Goal: Check status: Check status

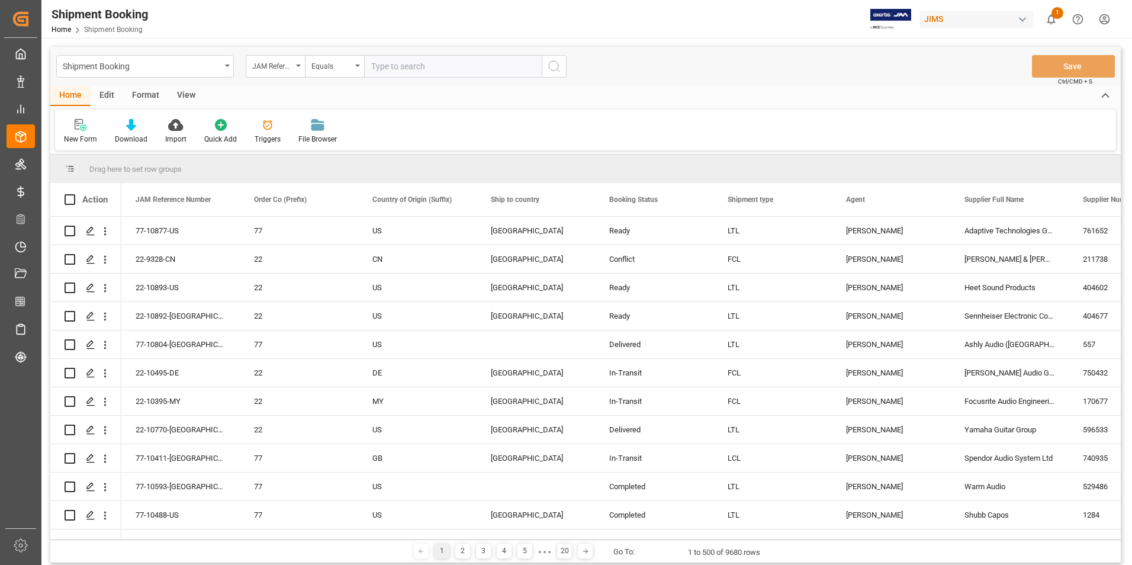
click at [411, 60] on input "text" at bounding box center [453, 66] width 178 height 23
paste input "77-10895-[GEOGRAPHIC_DATA]"
type input "77-10895-[GEOGRAPHIC_DATA]"
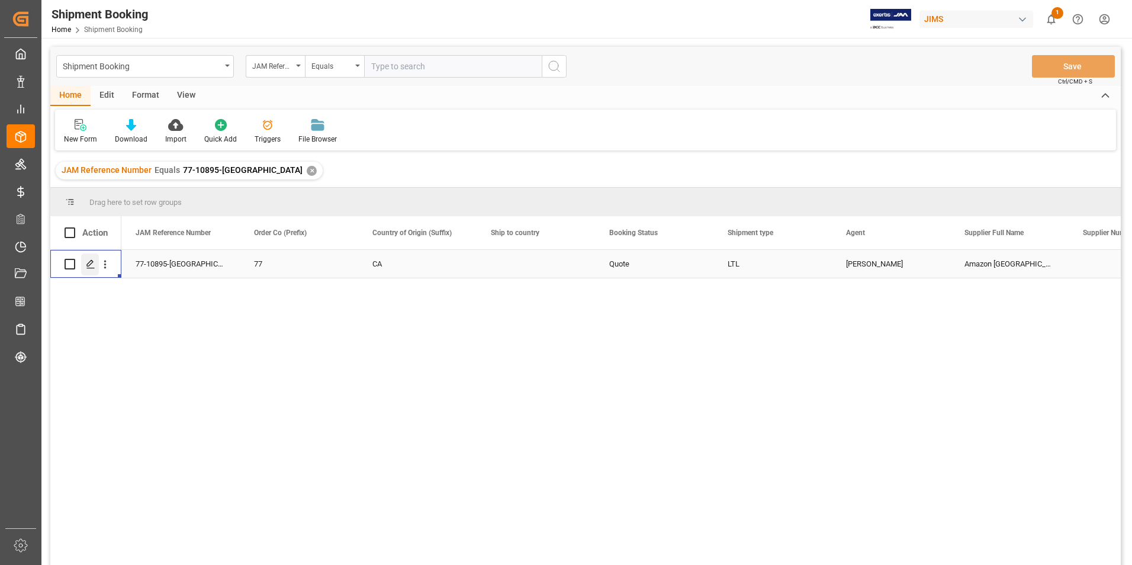
click at [86, 259] on div "Press SPACE to select this row." at bounding box center [90, 264] width 18 height 22
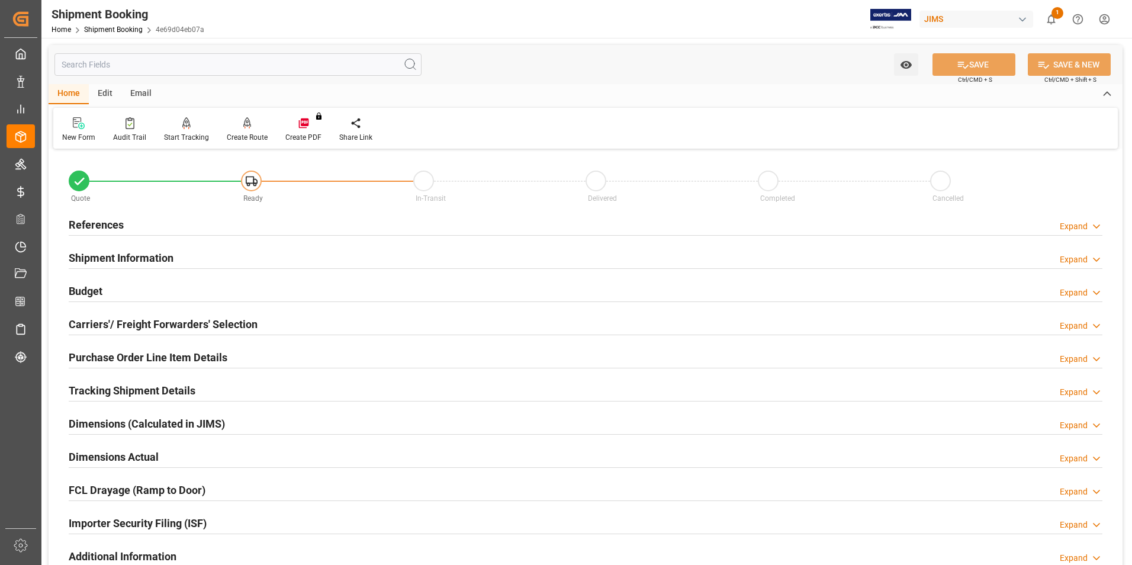
click at [120, 262] on h2 "Shipment Information" at bounding box center [121, 258] width 105 height 16
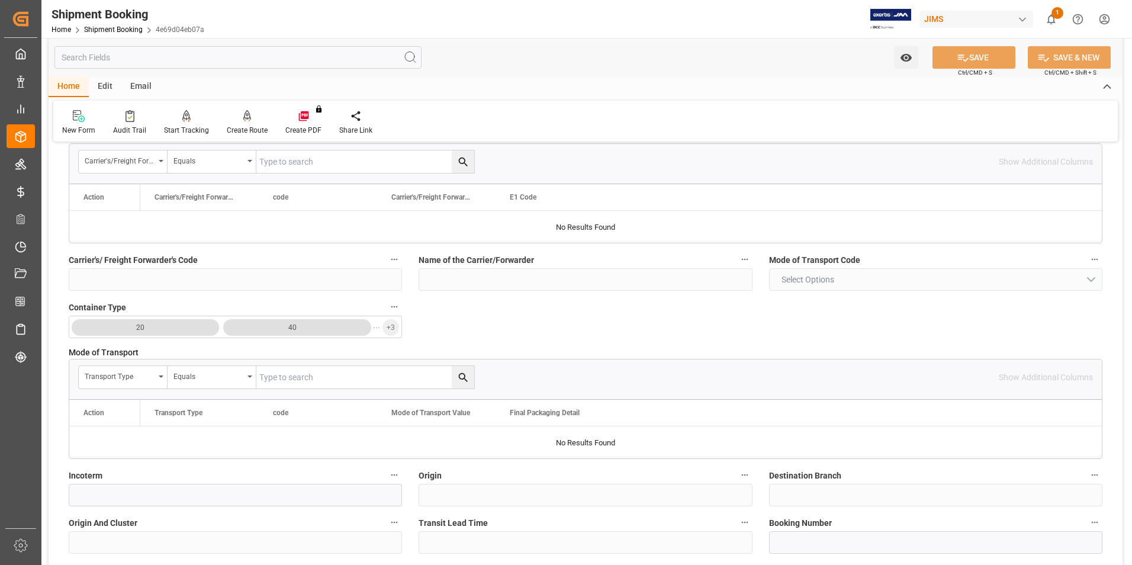
scroll to position [296, 0]
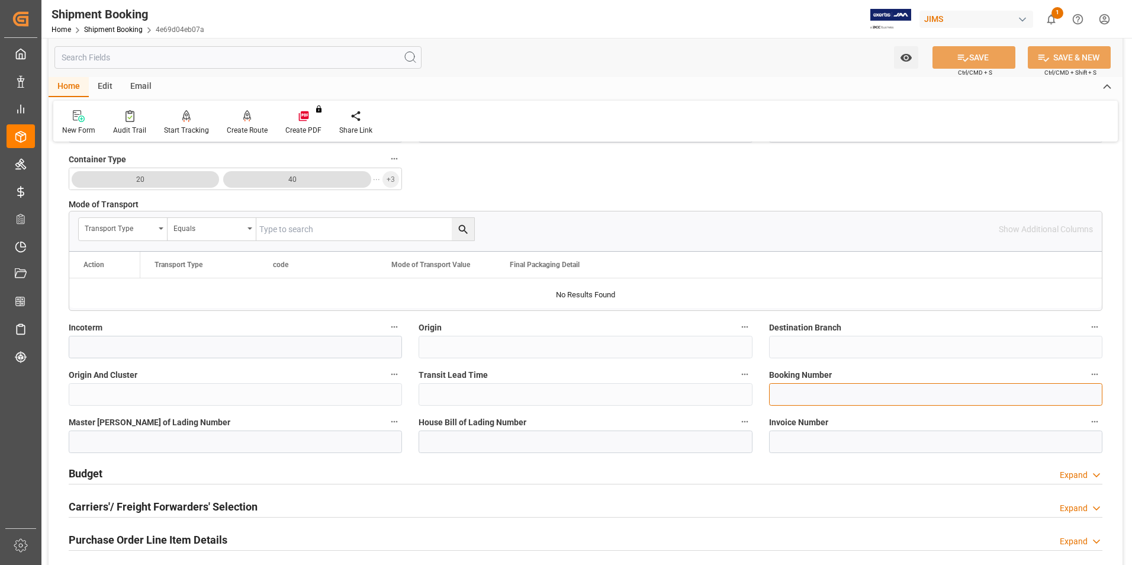
click at [872, 393] on input at bounding box center [935, 394] width 333 height 23
paste input "1ZF810R5DK00195559"
type input "1ZF810R5DK00195559"
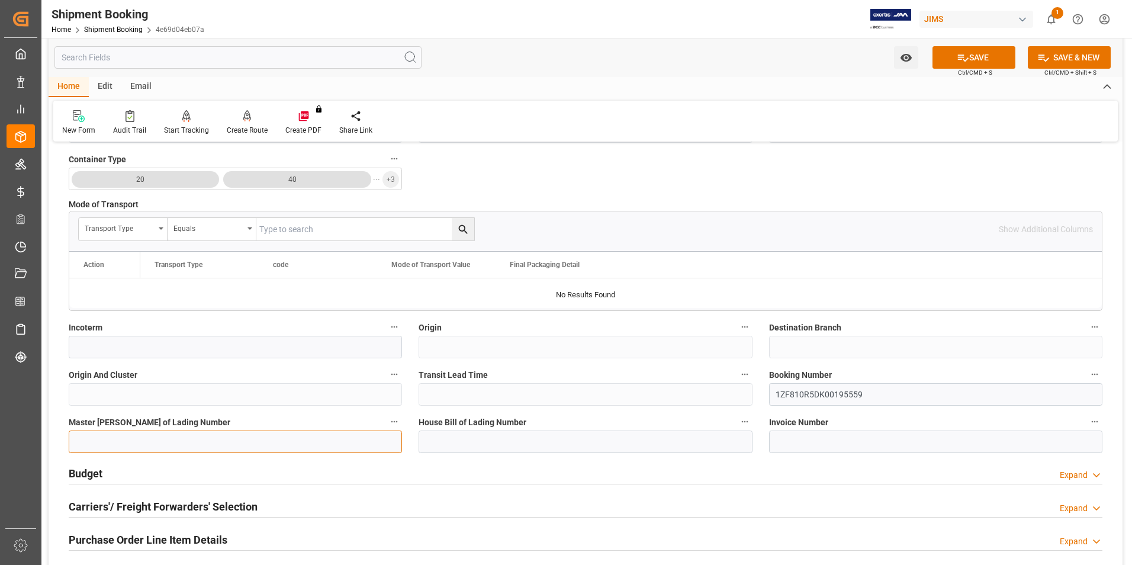
click at [279, 441] on input at bounding box center [235, 442] width 333 height 23
paste input "1ZF810R5DK00195559"
type input "1ZF810R5DK00195559"
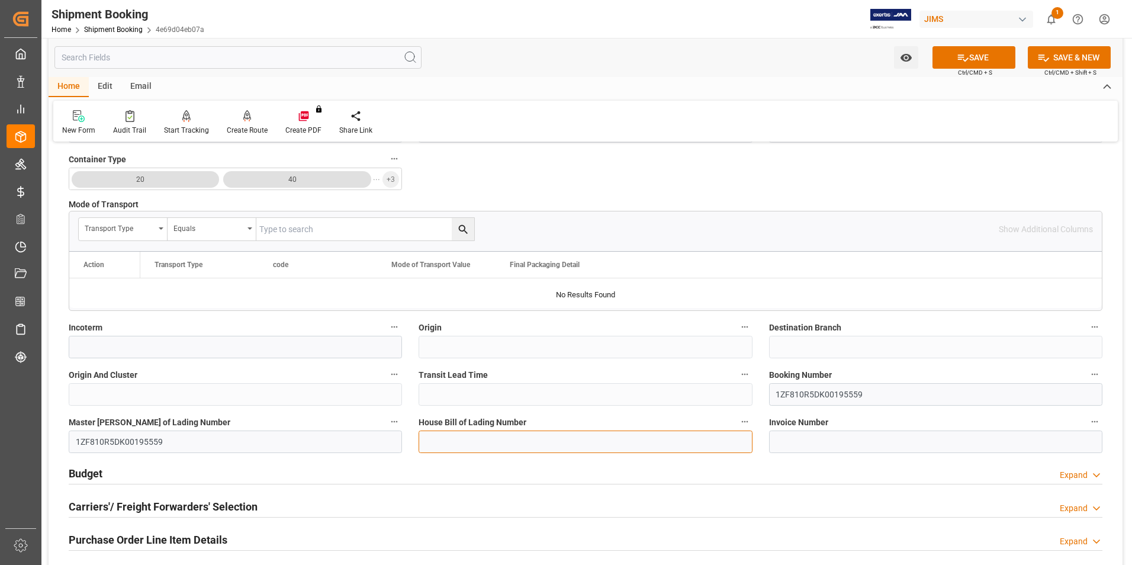
click at [506, 438] on input at bounding box center [585, 442] width 333 height 23
paste input "1ZF810R5DK00195559"
type input "1ZF810R5DK00195559"
click at [990, 63] on button "SAVE" at bounding box center [974, 57] width 83 height 23
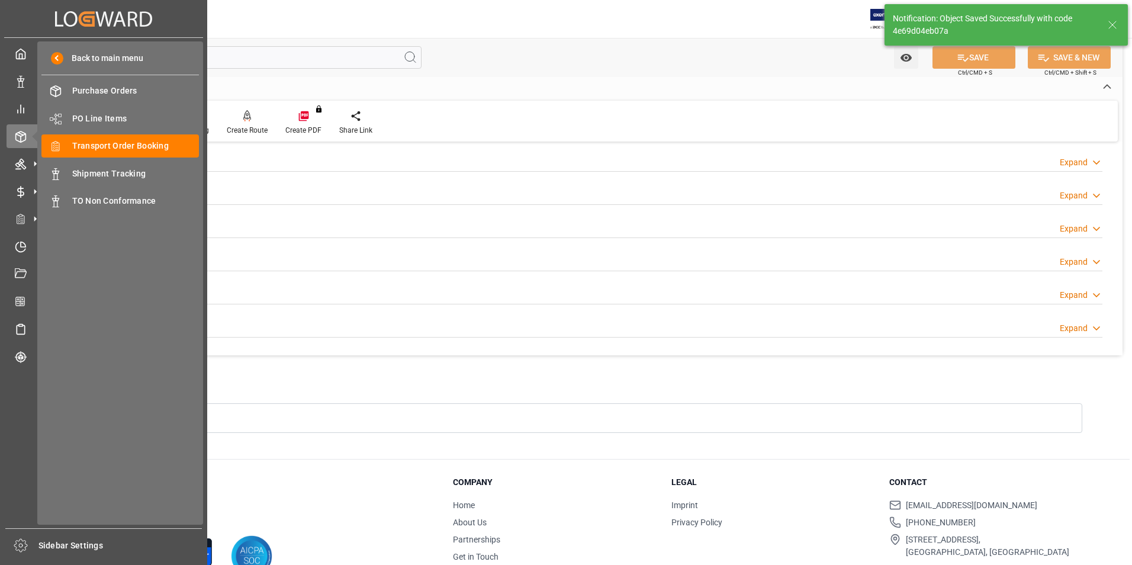
scroll to position [0, 0]
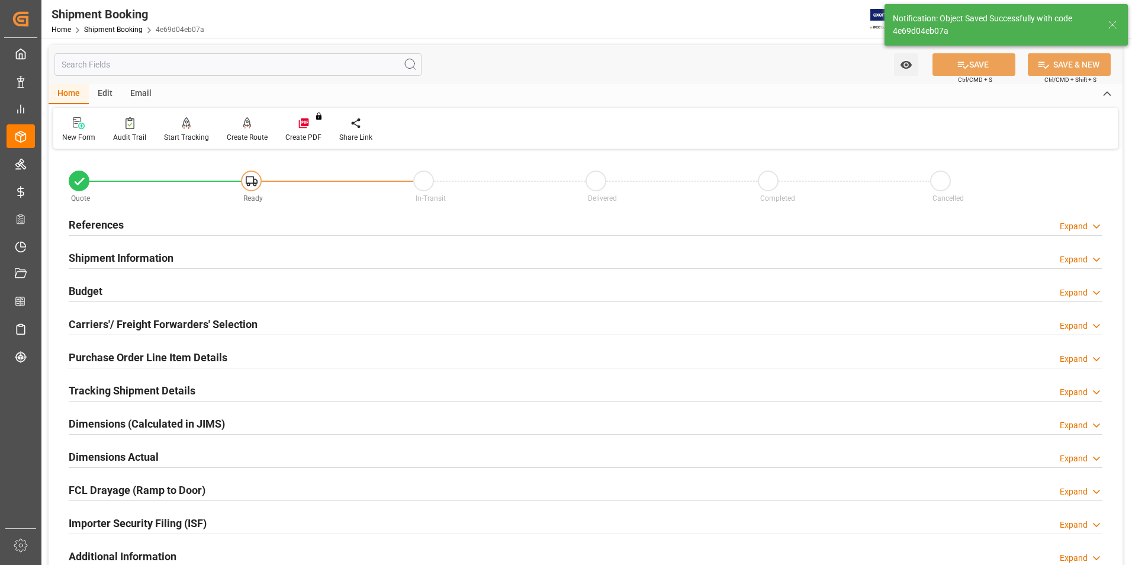
click at [85, 281] on div "Budget" at bounding box center [86, 290] width 34 height 23
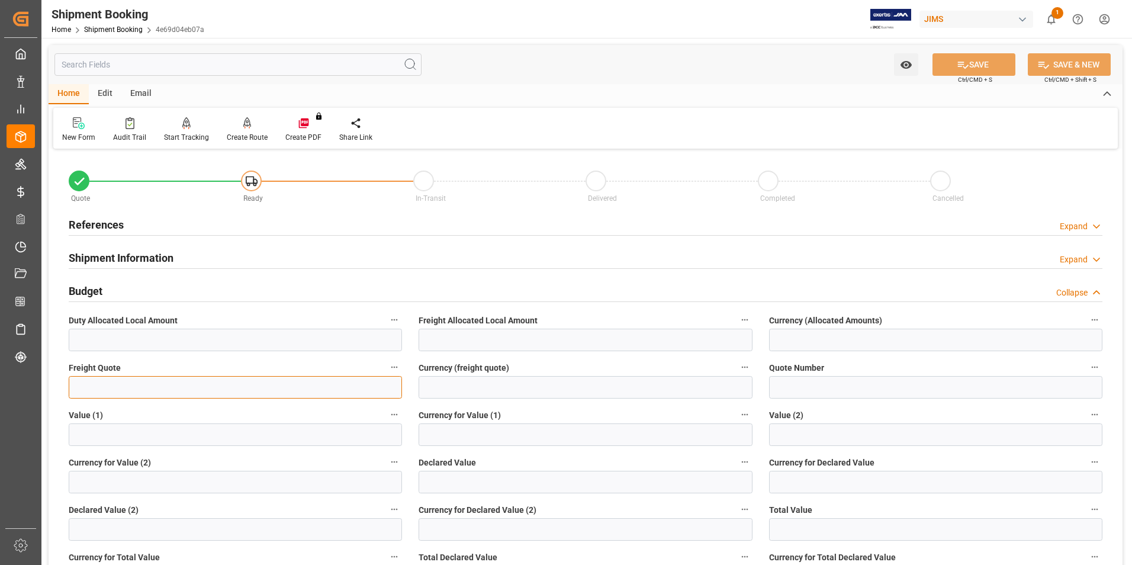
click at [129, 392] on input "text" at bounding box center [235, 387] width 333 height 23
type input "0"
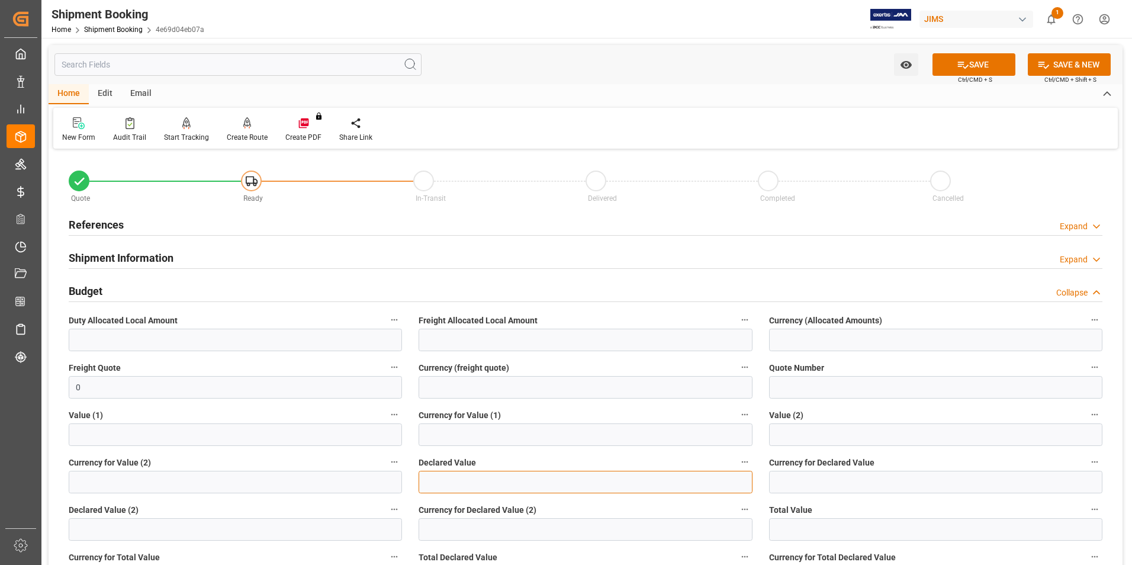
click at [452, 475] on input "text" at bounding box center [585, 482] width 333 height 23
click at [469, 481] on input "text" at bounding box center [585, 482] width 333 height 23
type input "244.97"
click at [815, 482] on input at bounding box center [935, 482] width 333 height 23
type input "cad"
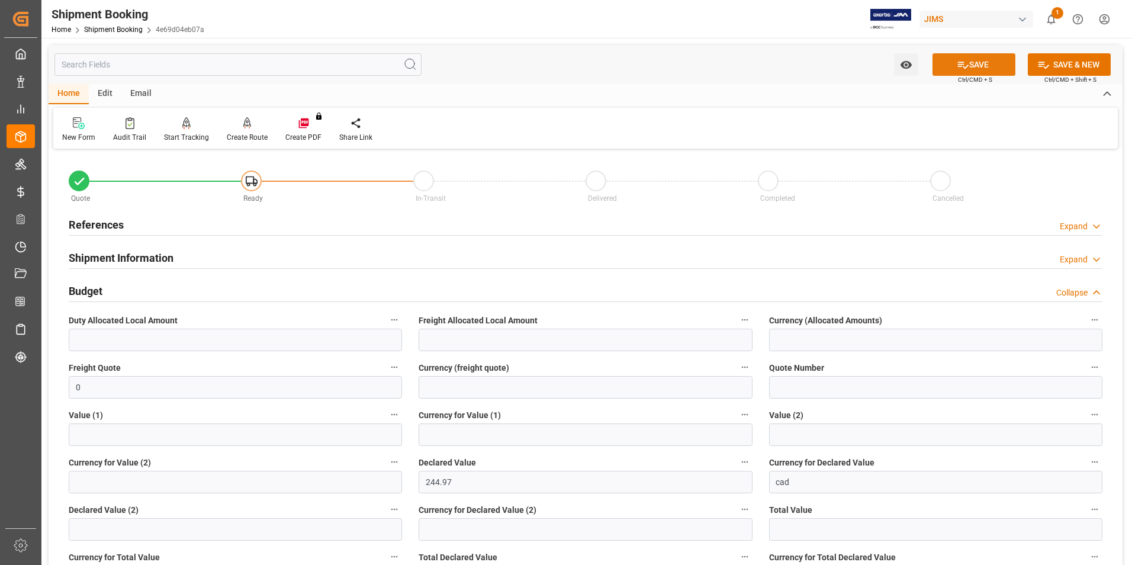
click at [976, 66] on button "SAVE" at bounding box center [974, 64] width 83 height 23
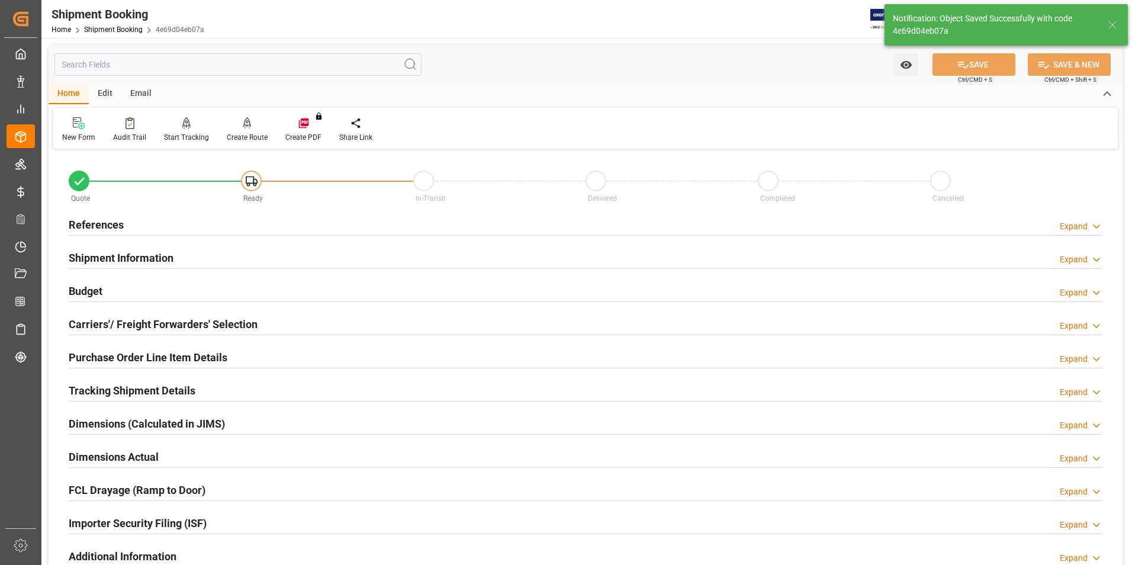
click at [83, 325] on h2 "Carriers'/ Freight Forwarders' Selection" at bounding box center [163, 324] width 189 height 16
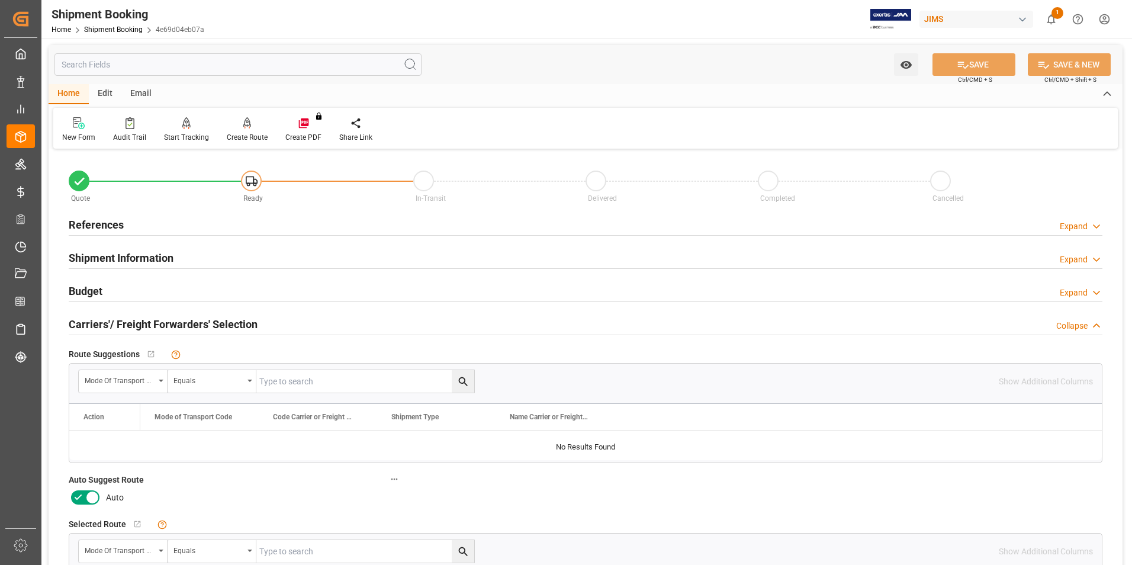
click at [89, 495] on icon at bounding box center [92, 497] width 14 height 14
click at [0, 0] on input "checkbox" at bounding box center [0, 0] width 0 height 0
click at [978, 63] on button "SAVE" at bounding box center [974, 64] width 83 height 23
click at [242, 134] on div "Create Route" at bounding box center [247, 137] width 41 height 11
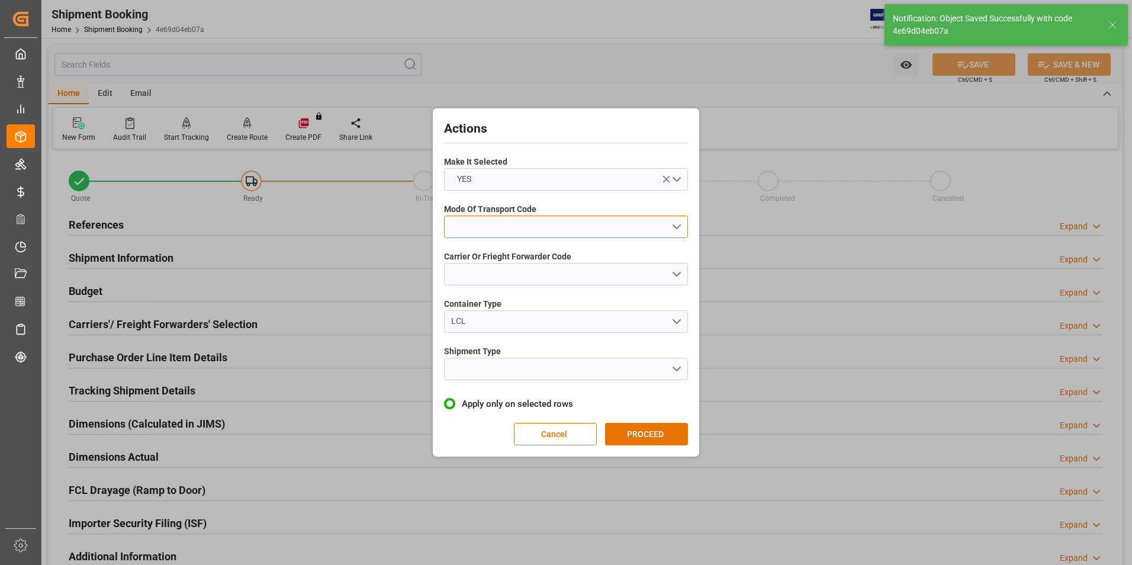
click at [477, 224] on button "open menu" at bounding box center [566, 227] width 244 height 23
click at [500, 254] on div "2- COURIER AIR" at bounding box center [566, 254] width 243 height 25
click at [491, 224] on span "2- COURIER AIR" at bounding box center [486, 226] width 70 height 12
click at [523, 332] on div "5- COURIER GROUND" at bounding box center [566, 329] width 243 height 25
click at [519, 273] on button "open menu" at bounding box center [566, 274] width 244 height 23
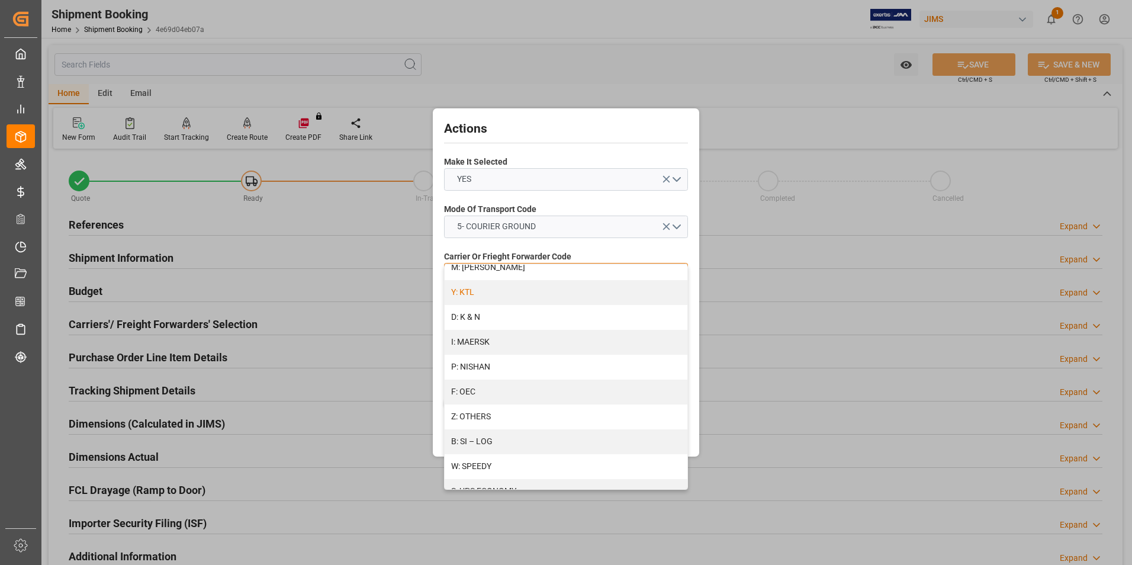
scroll to position [633, 0]
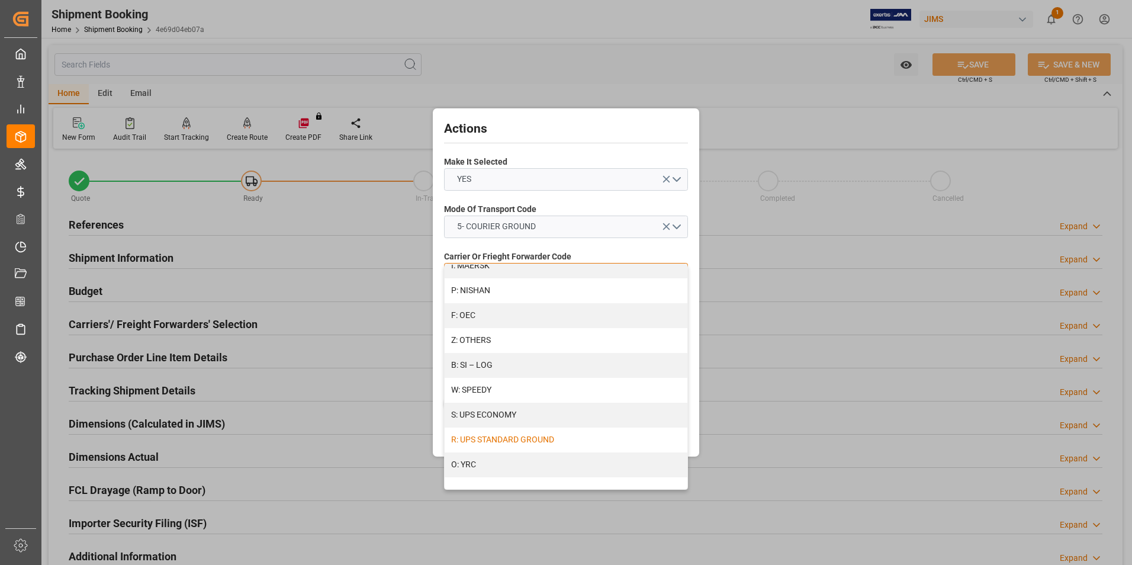
click at [527, 440] on div "R: UPS STANDARD GROUND" at bounding box center [566, 440] width 243 height 25
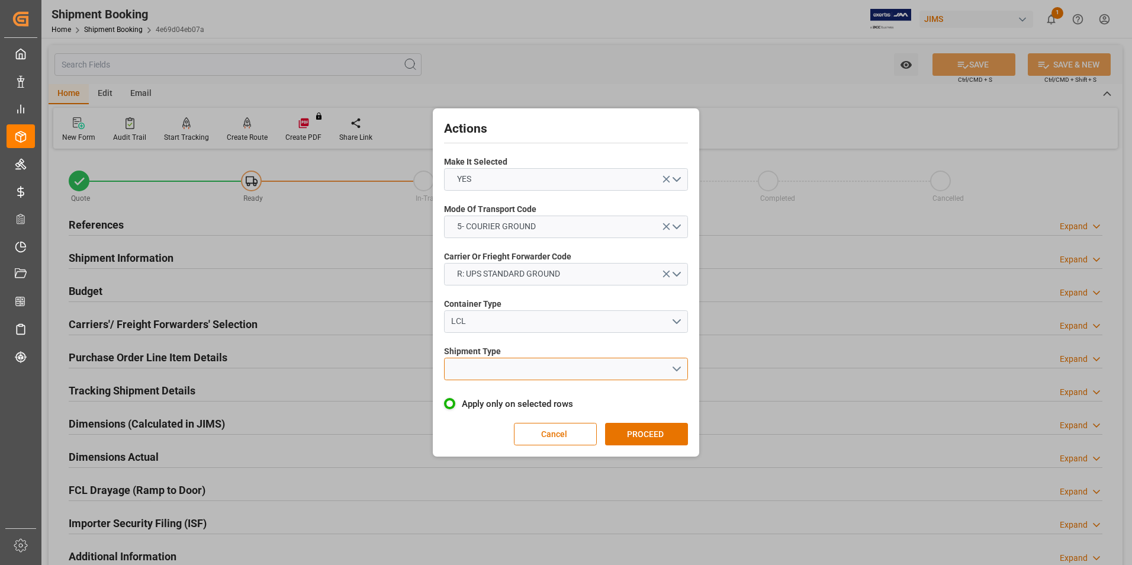
click at [516, 365] on button "open menu" at bounding box center [566, 369] width 244 height 23
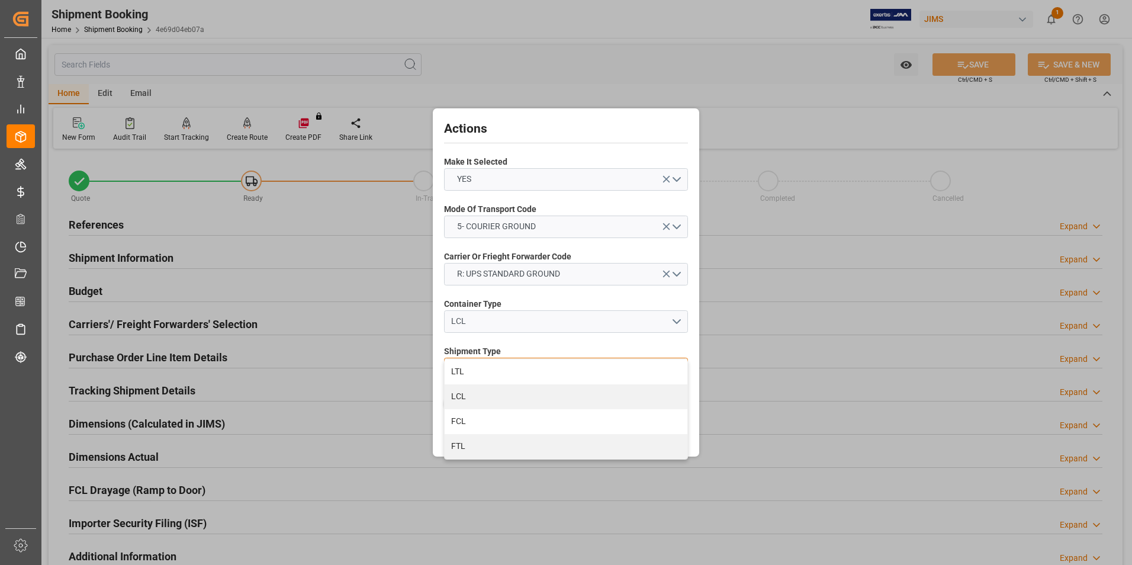
click at [516, 365] on div "LTL" at bounding box center [566, 371] width 243 height 25
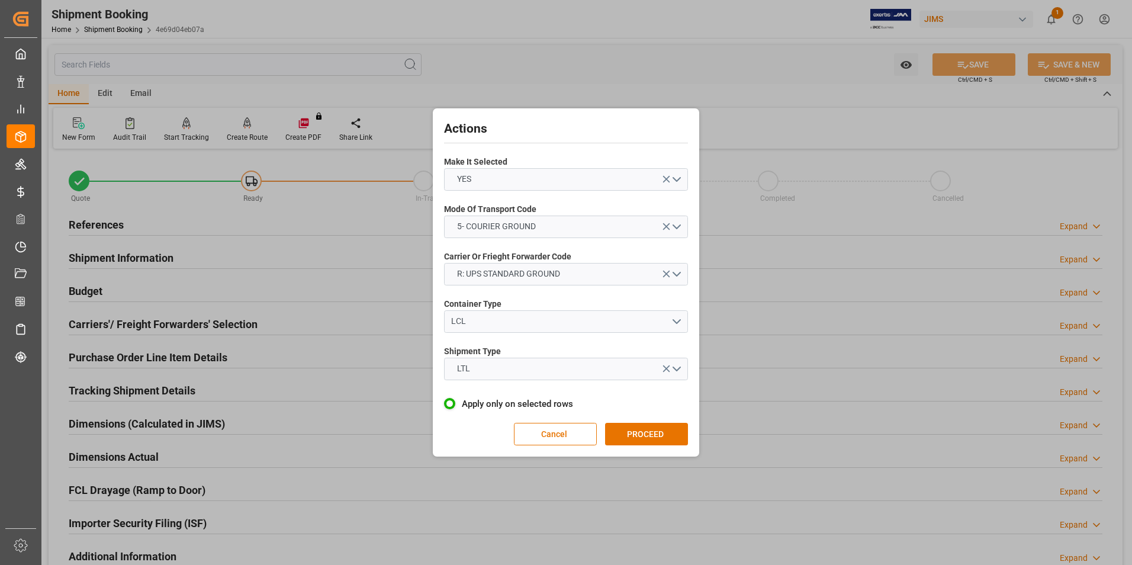
click at [654, 438] on button "PROCEED" at bounding box center [646, 434] width 83 height 23
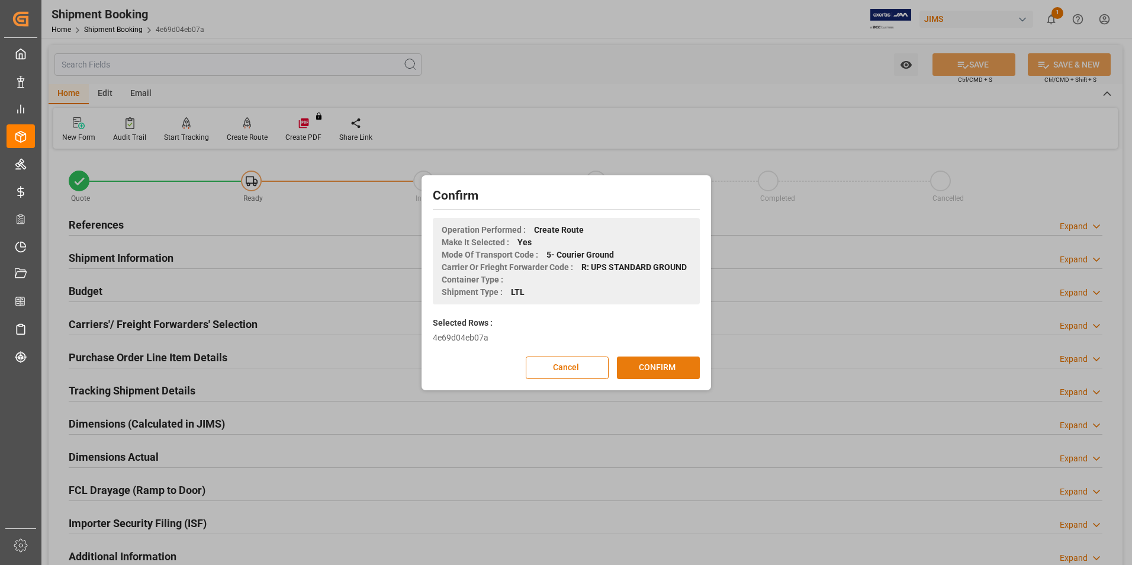
click at [657, 369] on button "CONFIRM" at bounding box center [658, 367] width 83 height 23
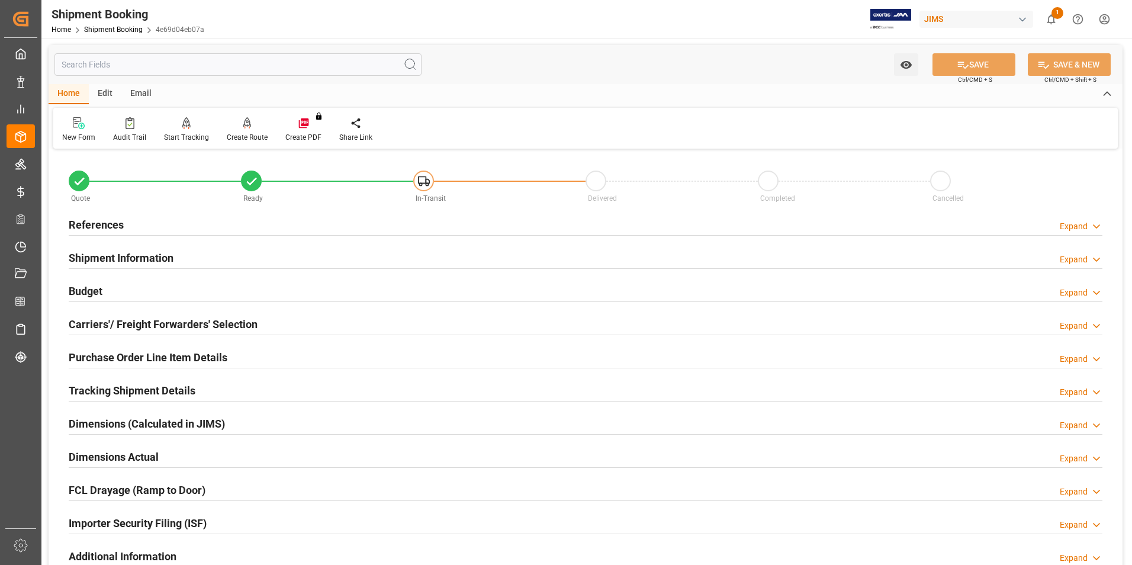
click at [102, 457] on h2 "Dimensions Actual" at bounding box center [114, 457] width 90 height 16
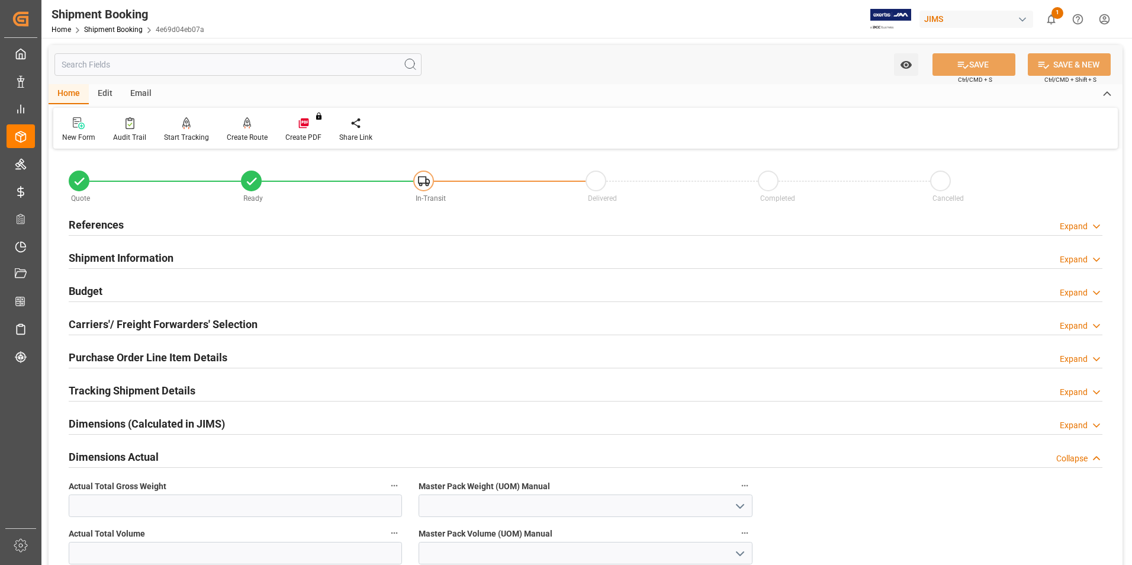
scroll to position [118, 0]
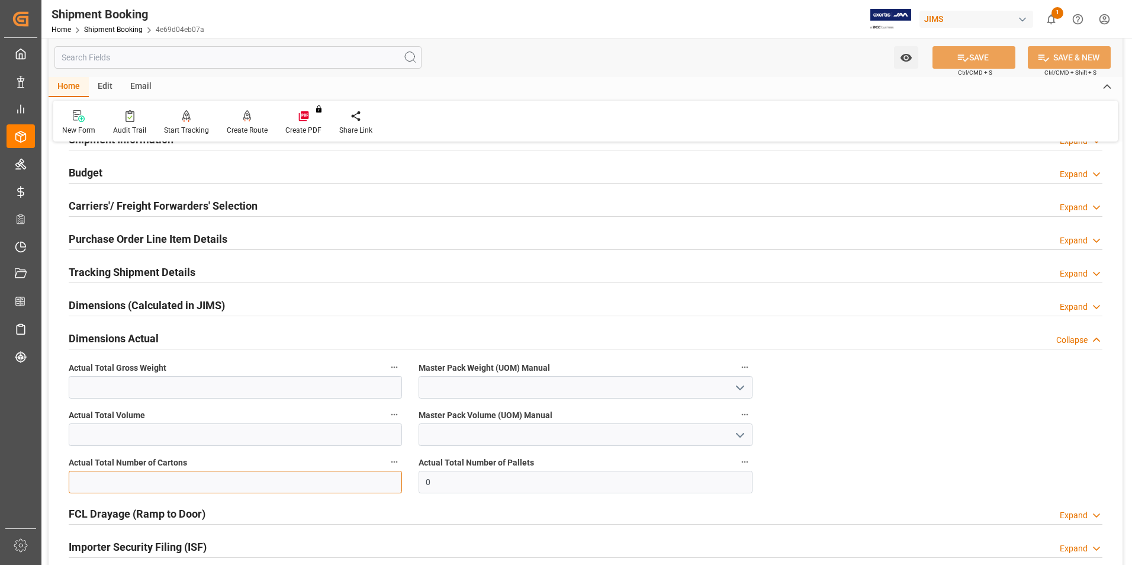
click at [150, 478] on input "text" at bounding box center [235, 482] width 333 height 23
type input "1"
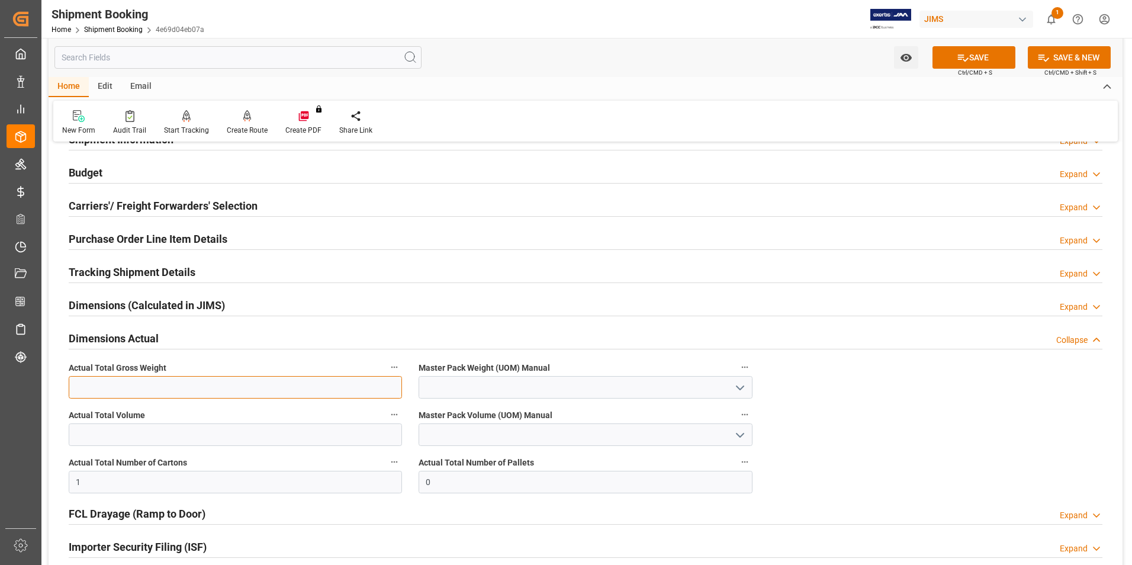
click at [78, 380] on input "text" at bounding box center [235, 387] width 333 height 23
type input "3"
click at [478, 395] on input at bounding box center [585, 387] width 333 height 23
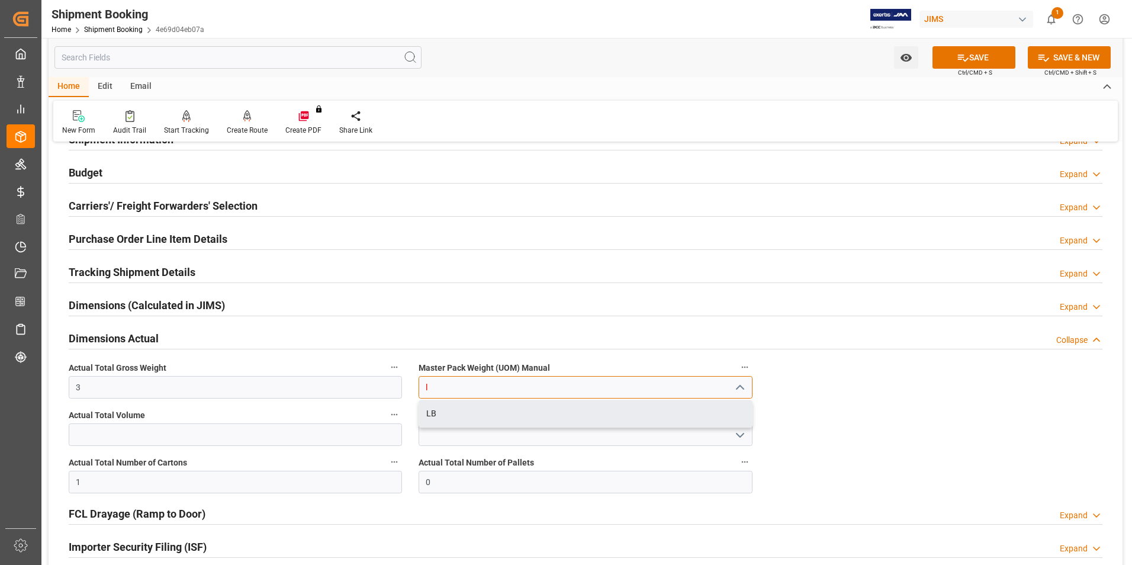
drag, startPoint x: 491, startPoint y: 416, endPoint x: 843, endPoint y: 327, distance: 363.4
click at [492, 416] on div "LB" at bounding box center [585, 413] width 332 height 27
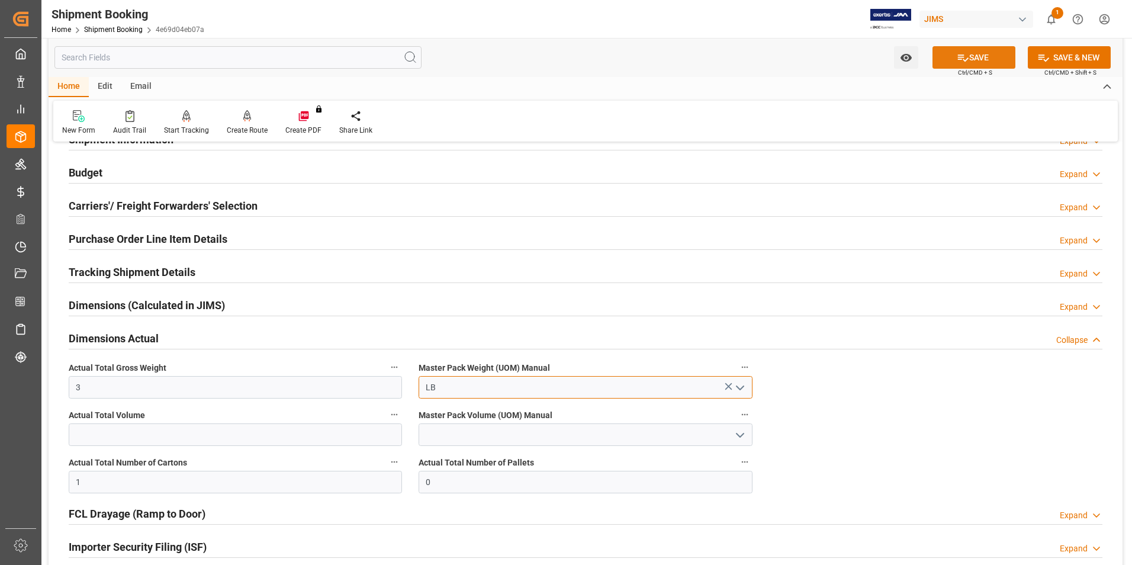
type input "LB"
click at [976, 51] on button "SAVE" at bounding box center [974, 57] width 83 height 23
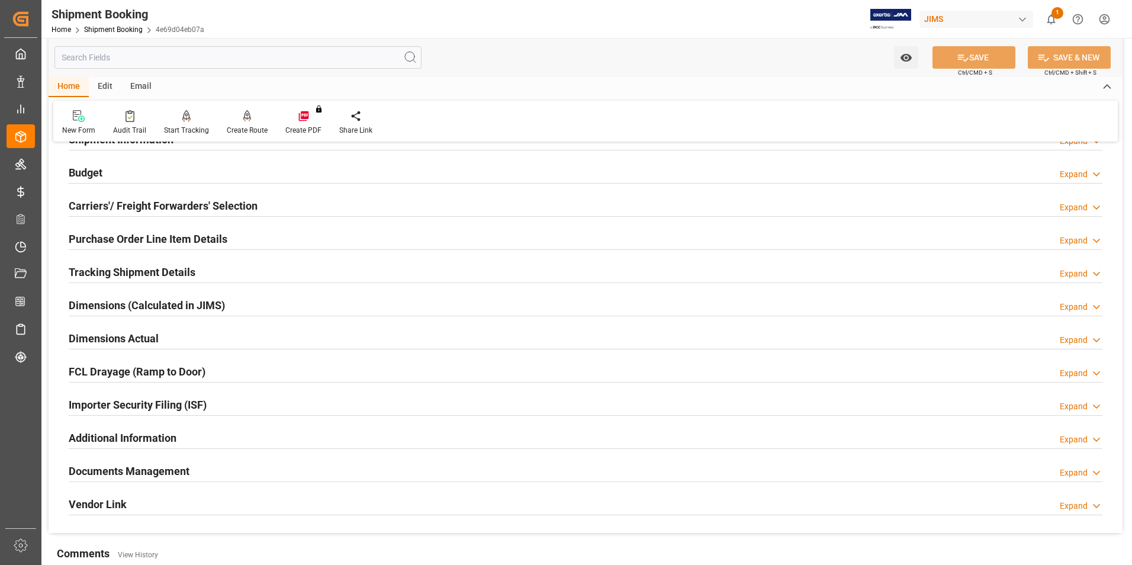
click at [102, 271] on h2 "Tracking Shipment Details" at bounding box center [132, 272] width 127 height 16
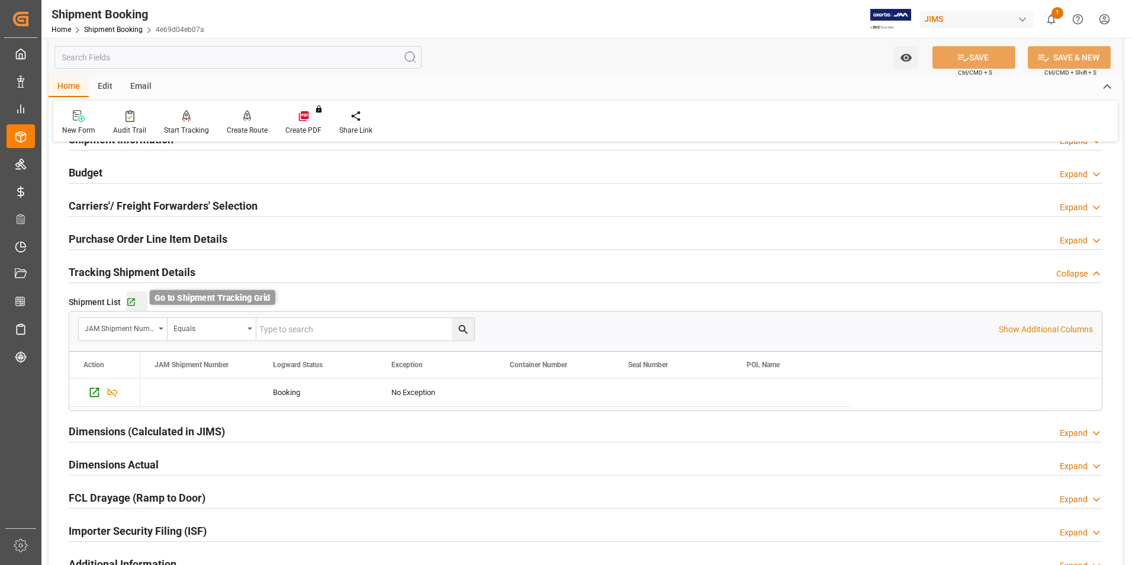
click at [128, 302] on icon "button" at bounding box center [131, 302] width 10 height 10
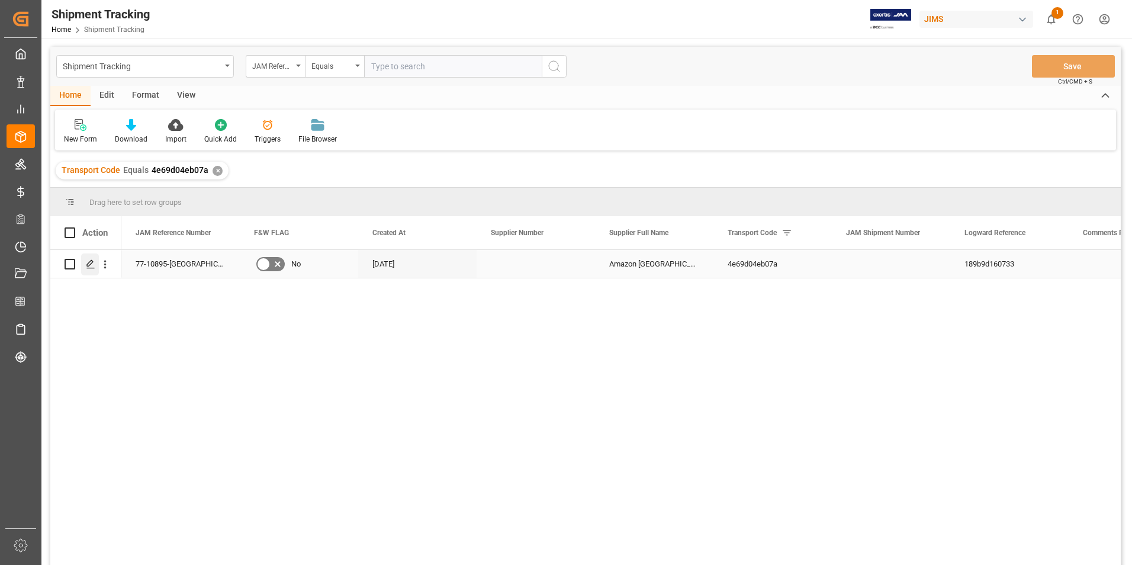
click at [92, 262] on icon "Press SPACE to select this row." at bounding box center [90, 263] width 9 height 9
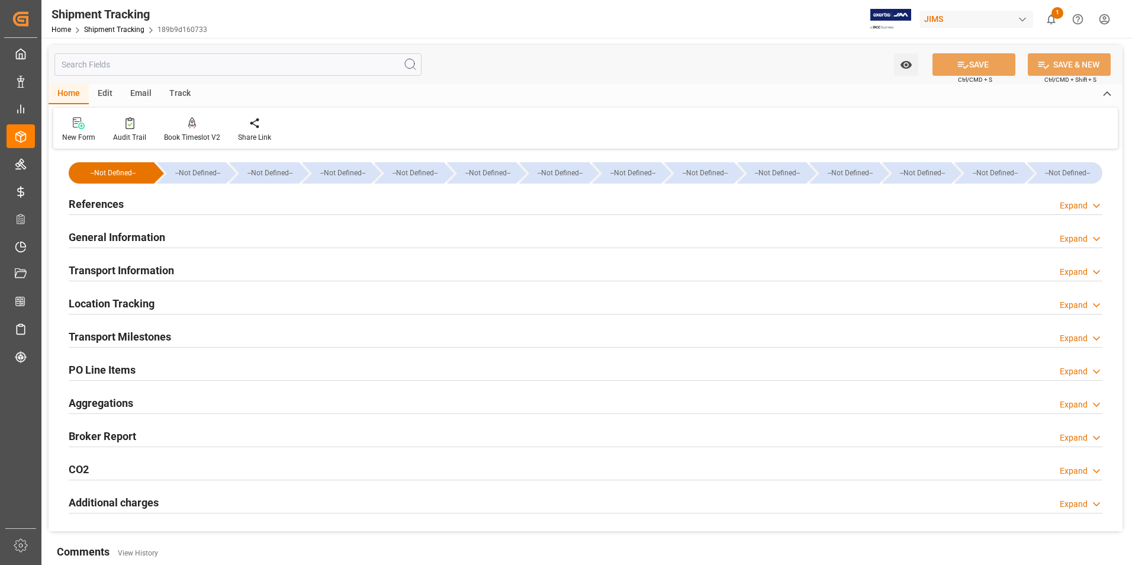
type input "[DATE]"
click at [101, 203] on h2 "References" at bounding box center [96, 204] width 55 height 16
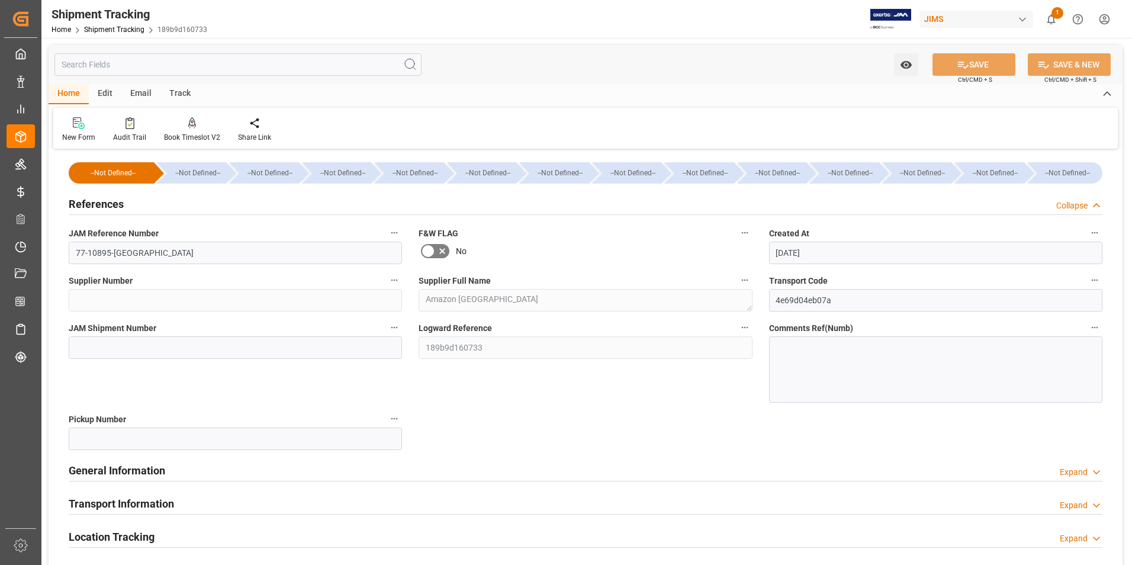
click at [139, 470] on h2 "General Information" at bounding box center [117, 470] width 97 height 16
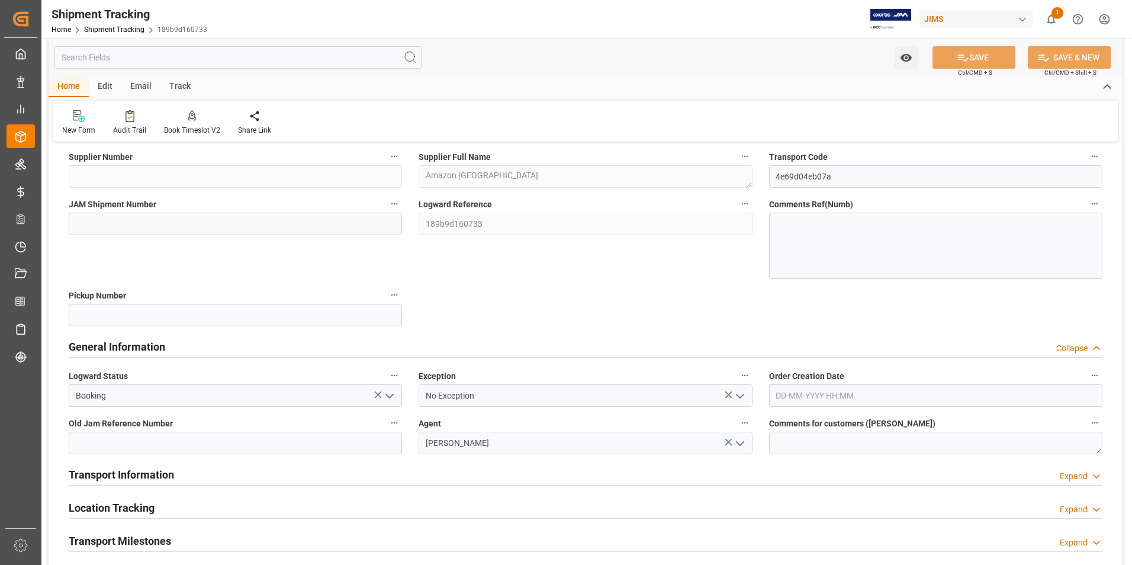
scroll to position [237, 0]
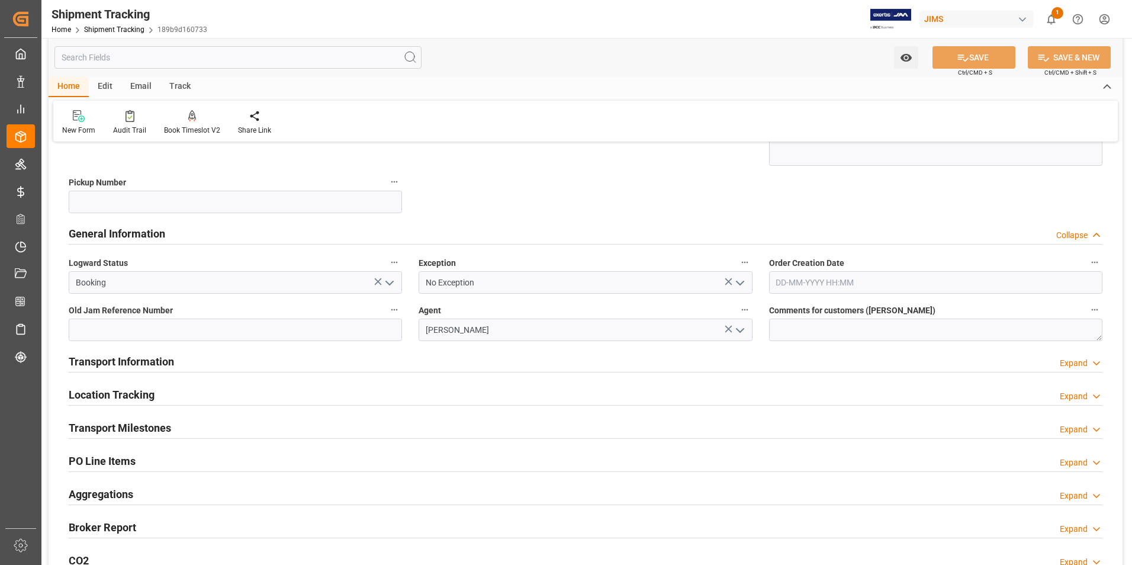
click at [393, 287] on icon "open menu" at bounding box center [390, 283] width 14 height 14
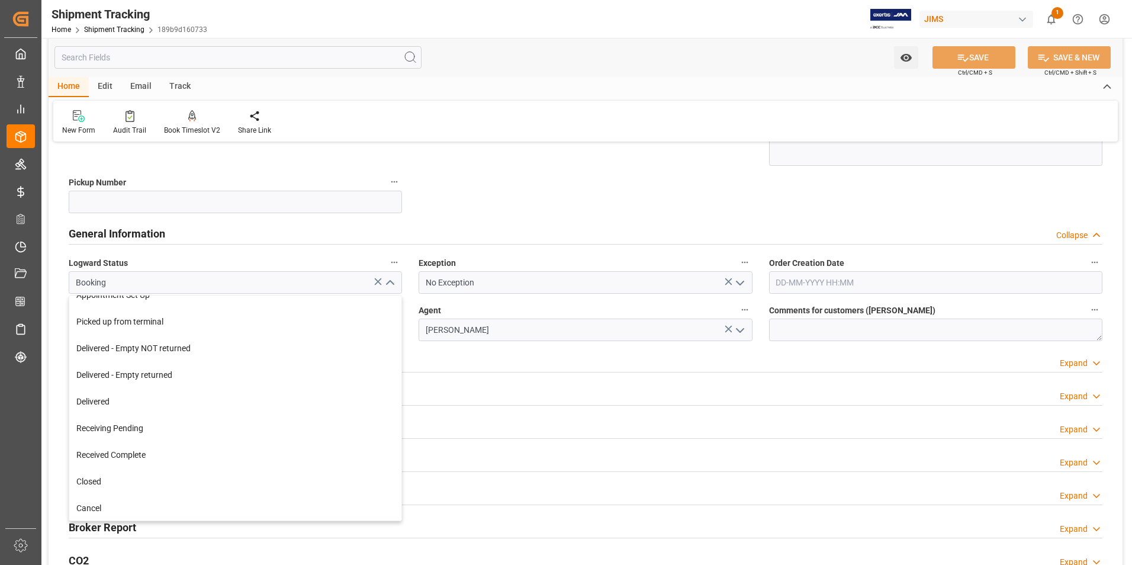
scroll to position [201, 0]
click at [208, 404] on div "Delivered" at bounding box center [235, 400] width 332 height 27
type input "Delivered"
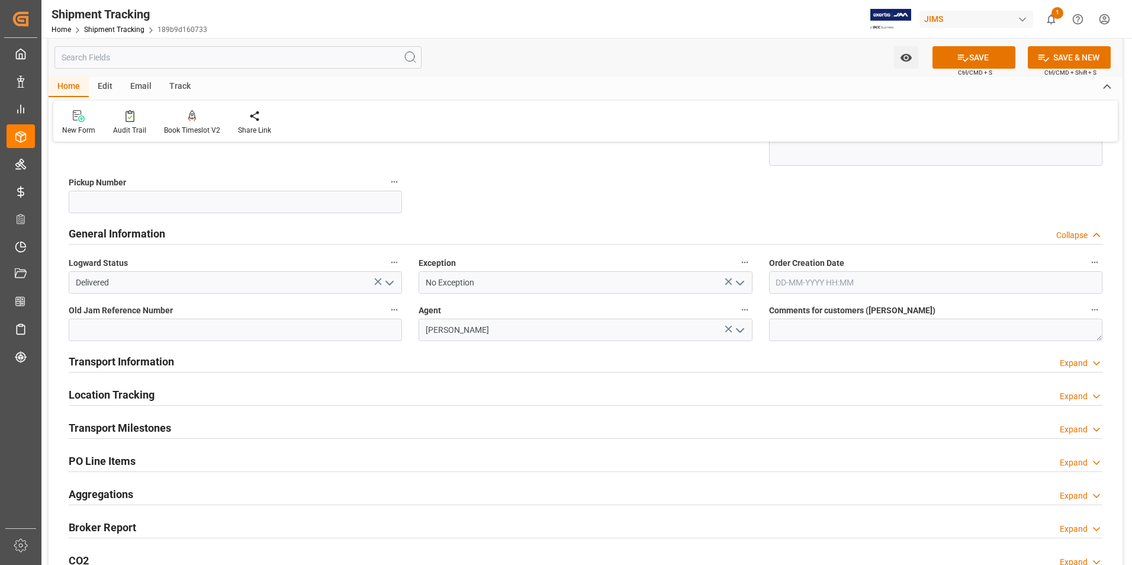
click at [737, 282] on polyline "open menu" at bounding box center [740, 283] width 7 height 4
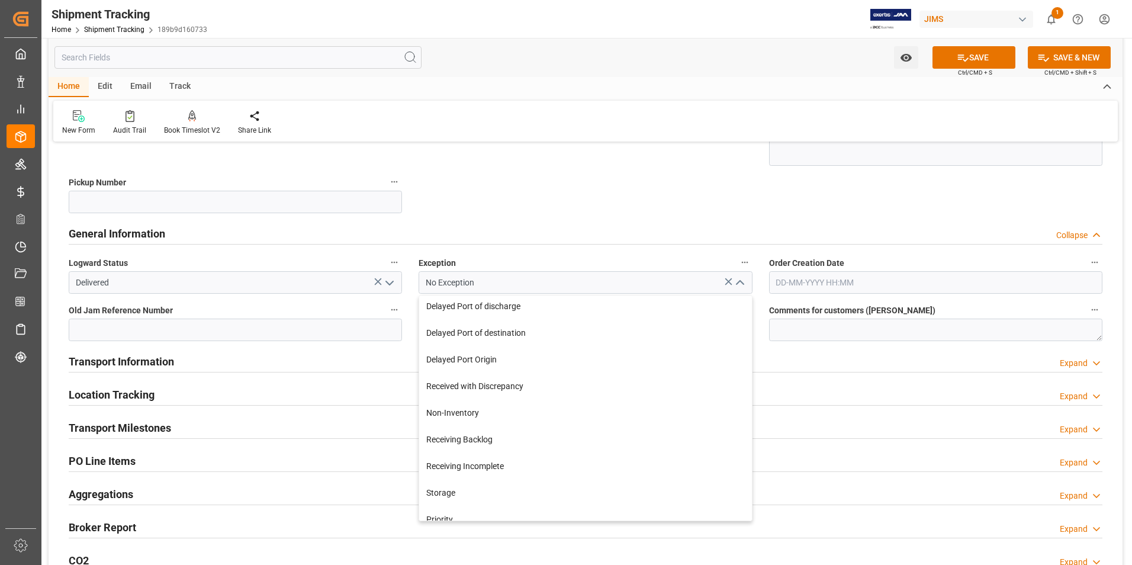
scroll to position [237, 0]
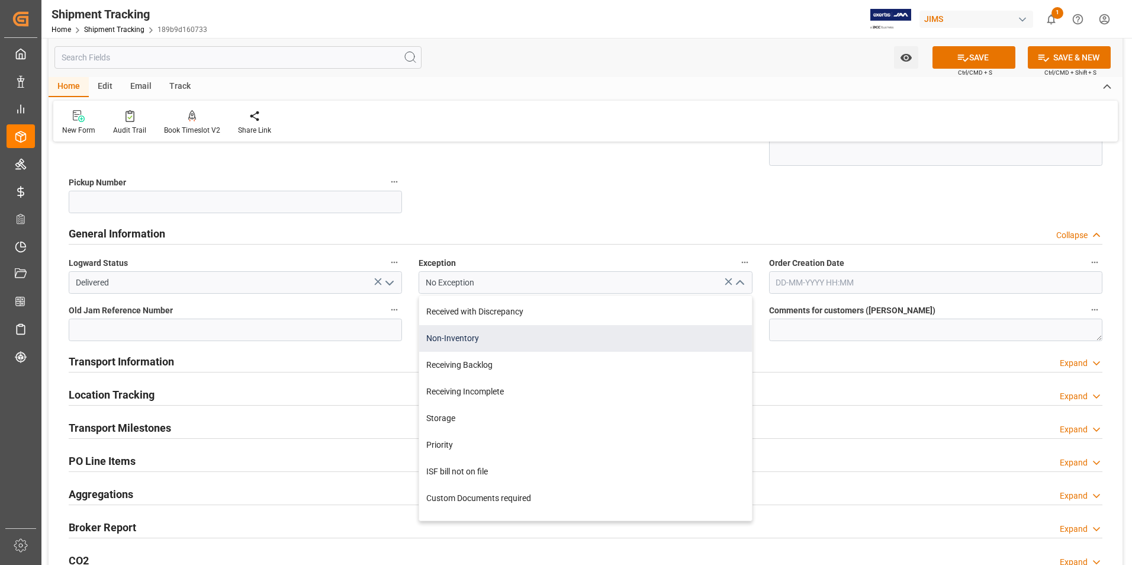
click at [555, 340] on div "Non-Inventory" at bounding box center [585, 338] width 332 height 27
type input "Non-Inventory"
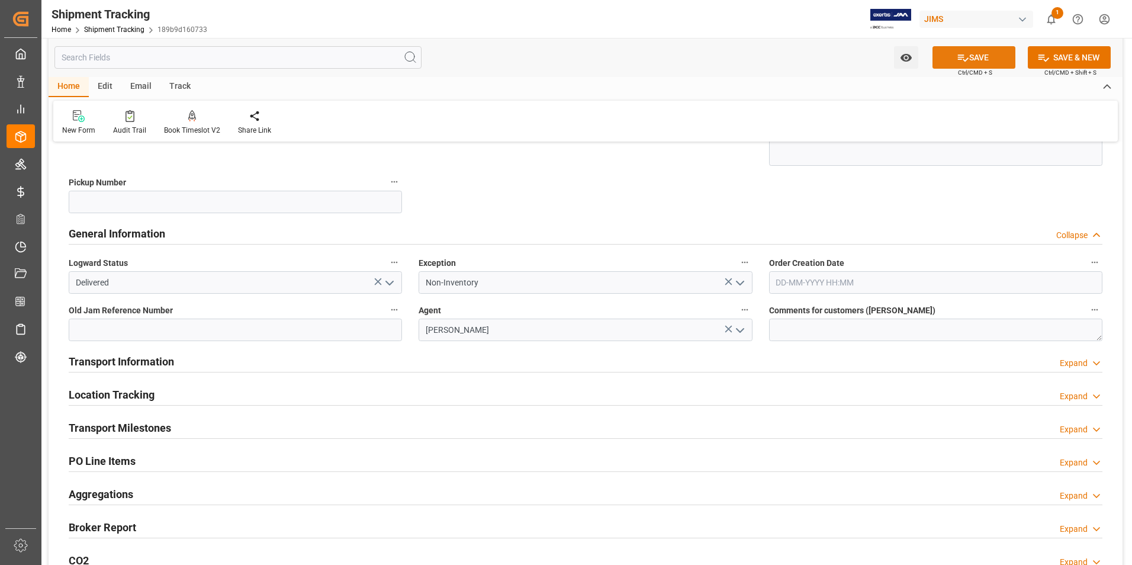
click at [975, 51] on button "SAVE" at bounding box center [974, 57] width 83 height 23
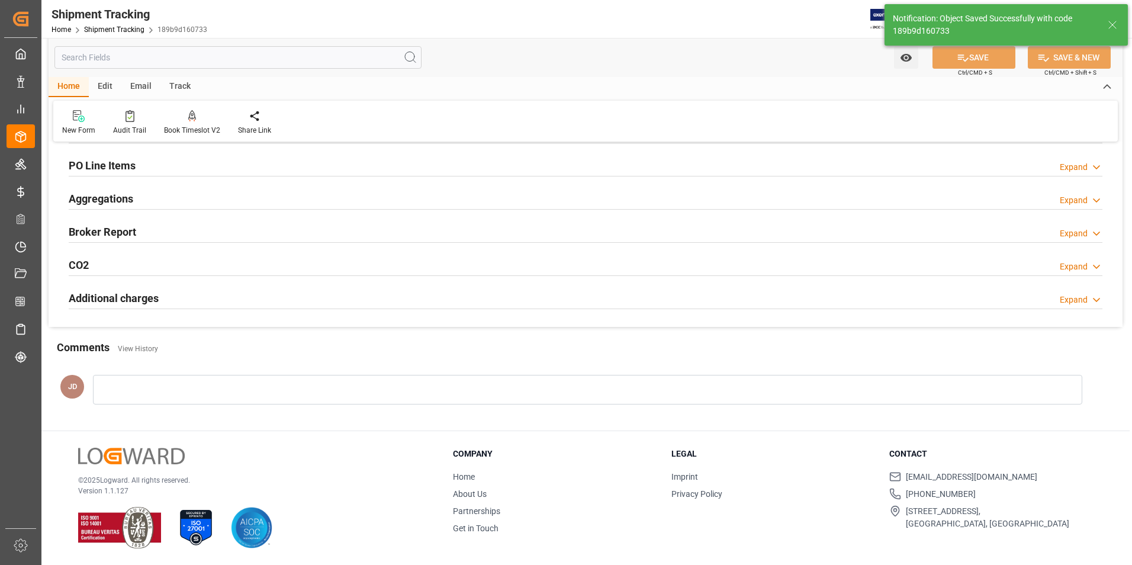
scroll to position [4, 0]
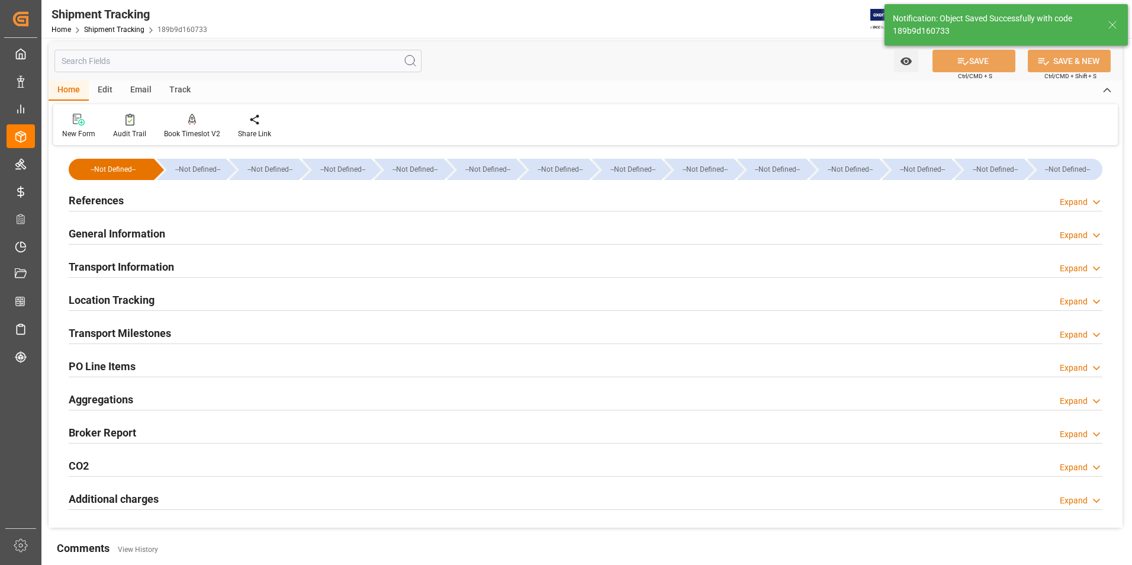
click at [139, 264] on h2 "Transport Information" at bounding box center [121, 267] width 105 height 16
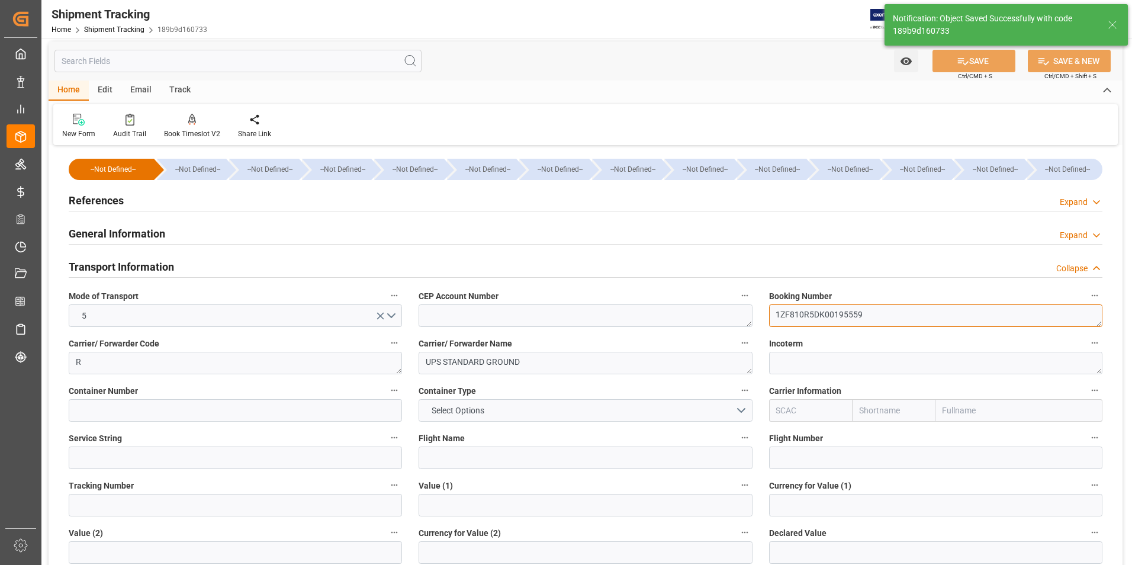
drag, startPoint x: 873, startPoint y: 314, endPoint x: 719, endPoint y: 327, distance: 155.1
click at [719, 327] on div "--Not Defined-- --Not Defined-- --Not Defined-- --Not Defined-- --Not Defined--…" at bounding box center [586, 551] width 1074 height 805
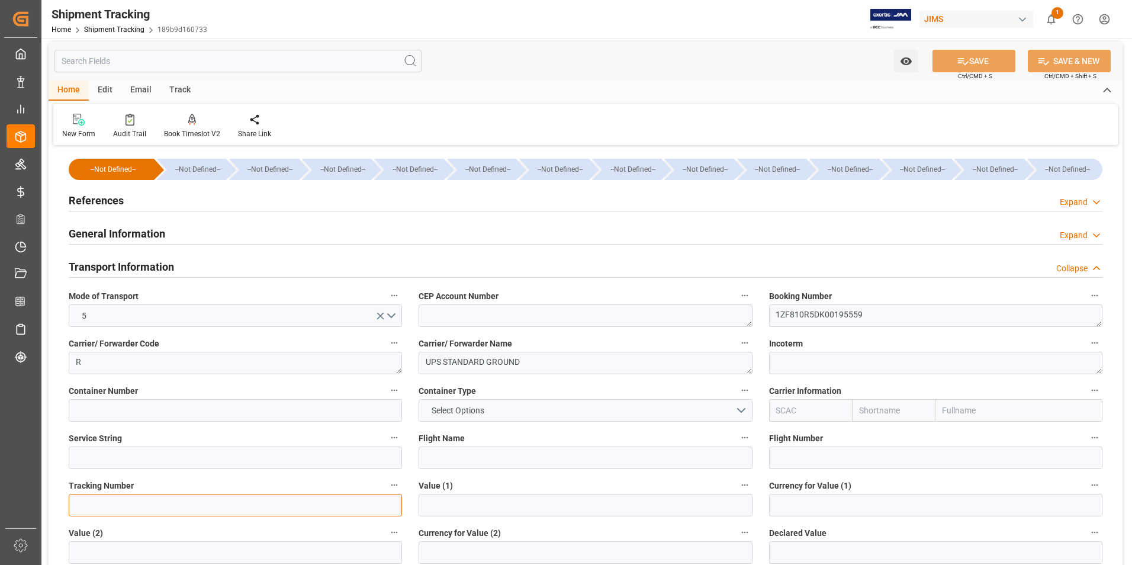
click at [172, 506] on input at bounding box center [235, 505] width 333 height 23
paste input "1ZF810R5DK00195559"
type input "1ZF810R5DK00195559"
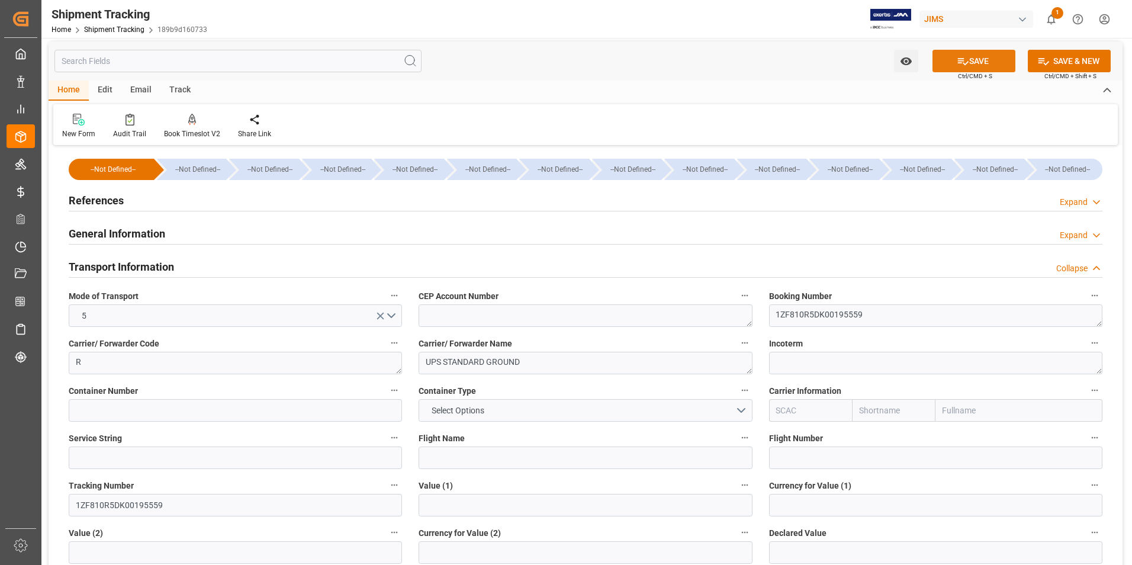
click at [953, 64] on button "SAVE" at bounding box center [974, 61] width 83 height 23
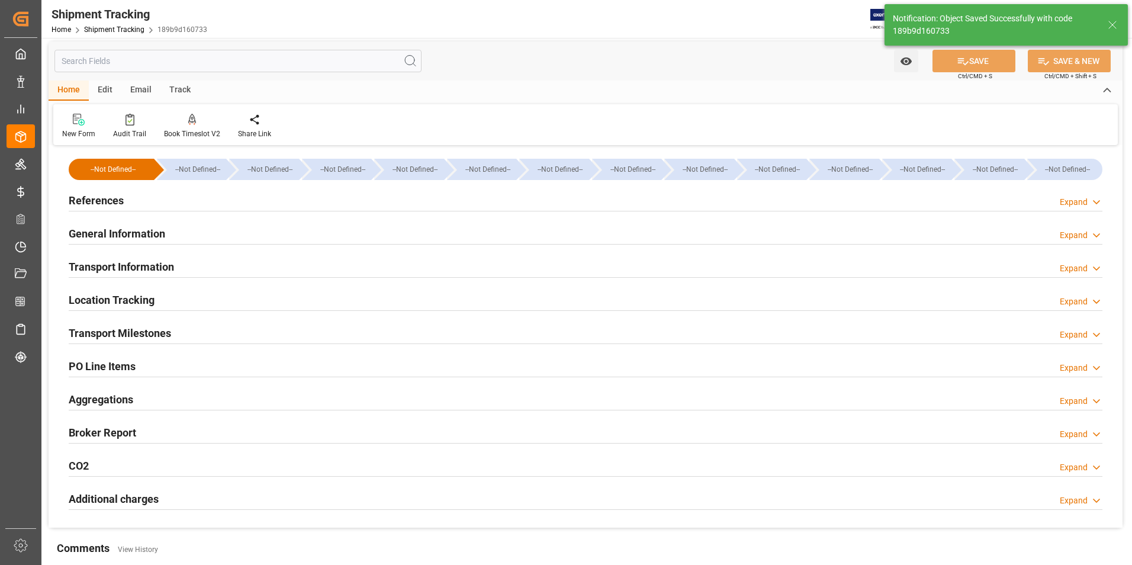
click at [129, 335] on h2 "Transport Milestones" at bounding box center [120, 333] width 102 height 16
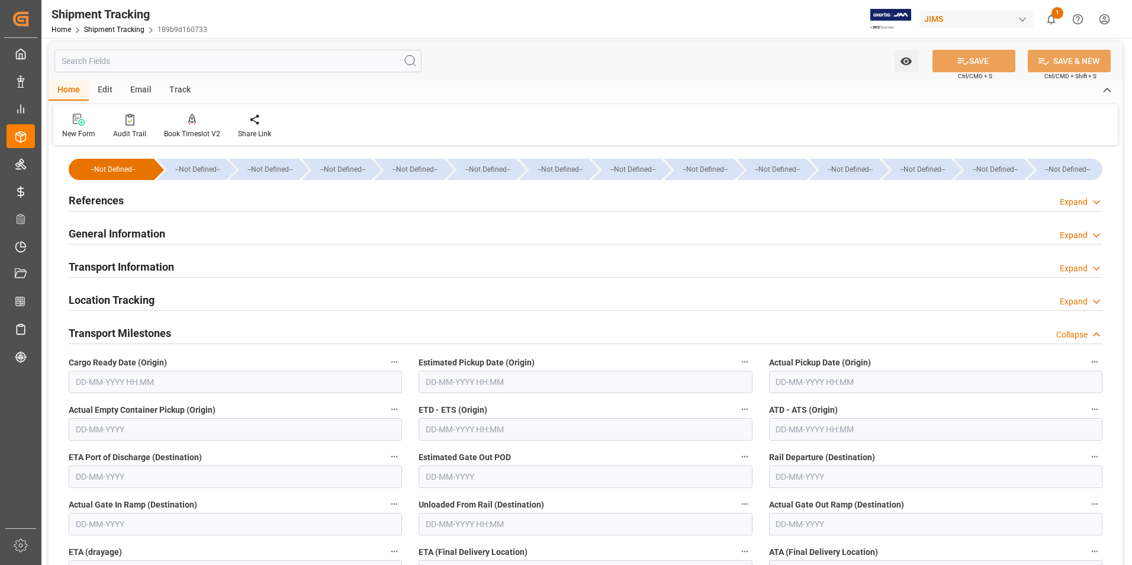
click at [813, 387] on input "text" at bounding box center [935, 382] width 333 height 23
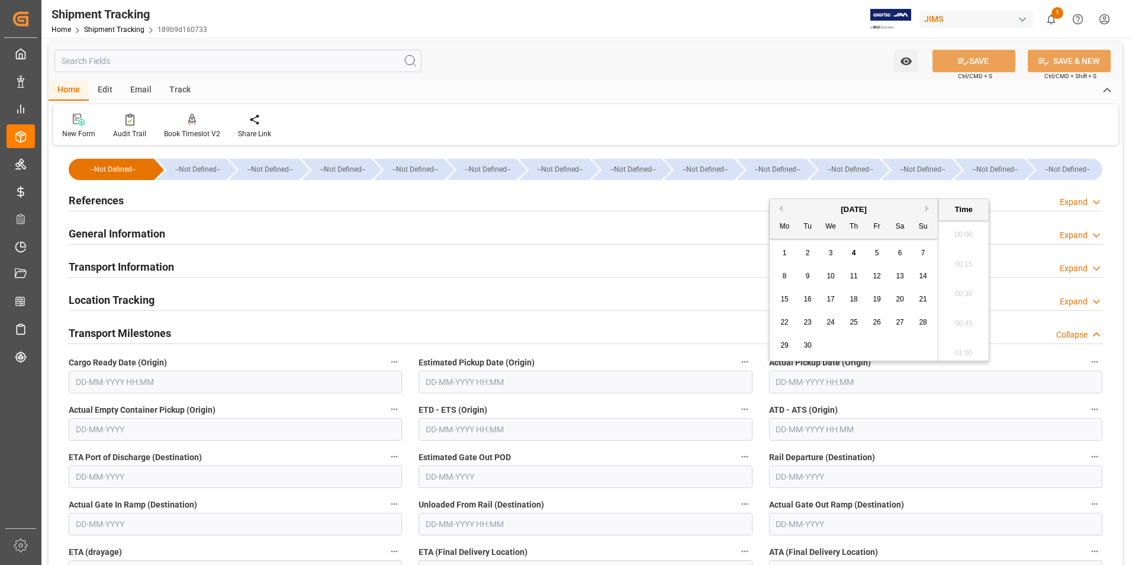
scroll to position [1869, 0]
click at [830, 255] on span "3" at bounding box center [831, 253] width 4 height 8
type input "03-09-2025 00:00"
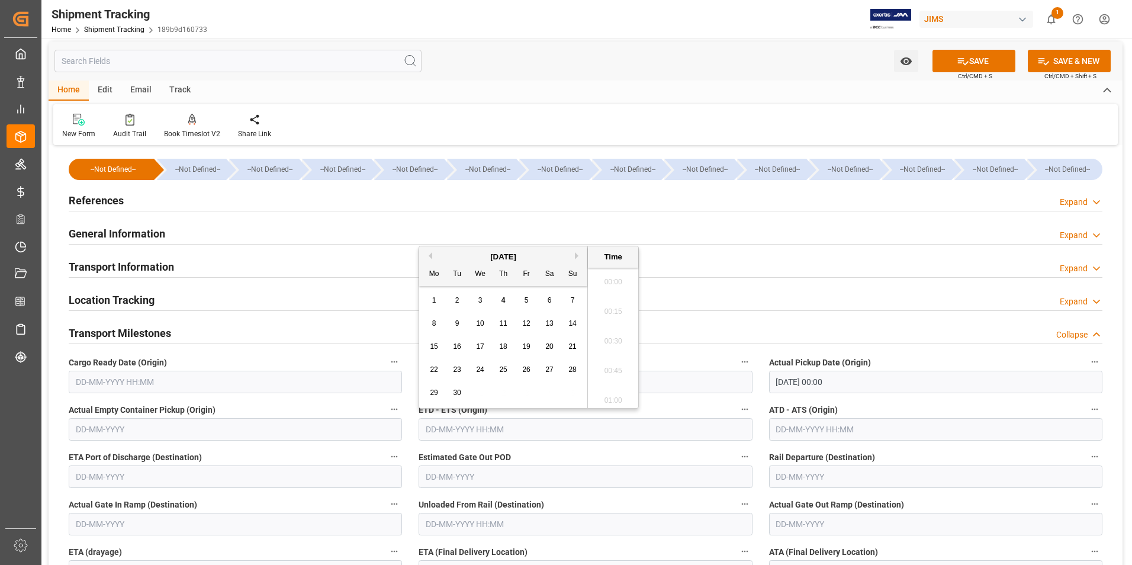
click at [476, 430] on input "text" at bounding box center [585, 429] width 333 height 23
click at [429, 305] on div "1" at bounding box center [434, 301] width 15 height 14
click at [478, 298] on span "3" at bounding box center [480, 300] width 4 height 8
type input "03-09-2025 00:00"
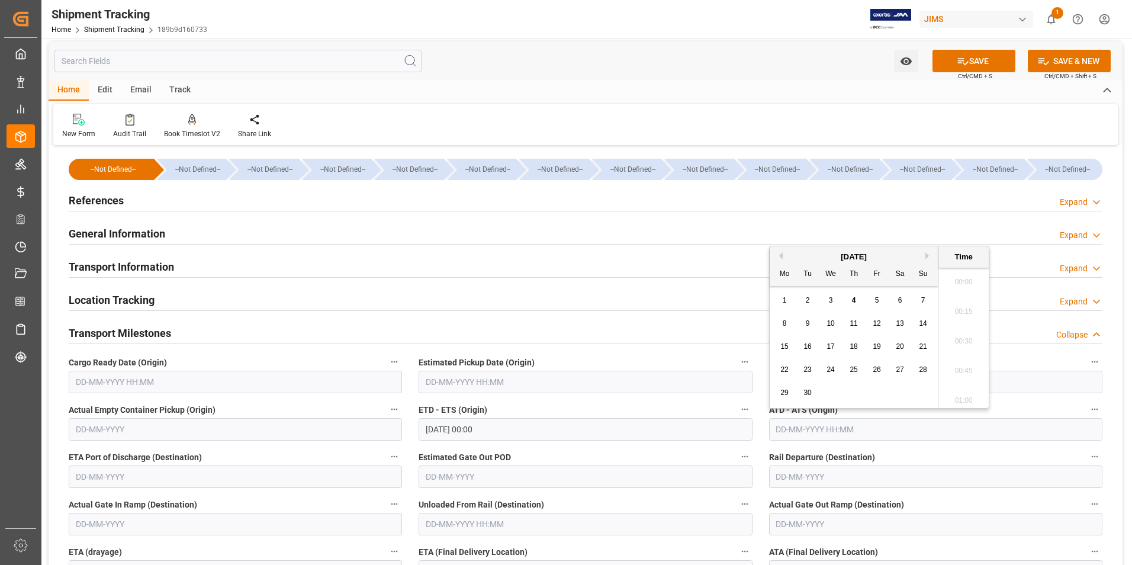
click at [808, 433] on input "text" at bounding box center [935, 429] width 333 height 23
drag, startPoint x: 772, startPoint y: 315, endPoint x: 773, endPoint y: 309, distance: 6.5
click at [772, 311] on div "September 2025 Mo Tu We Th Fr Sa Su 1 2 3 4 5 6 7 8 9 10 11 12 13 14 15 16 17 1…" at bounding box center [854, 327] width 169 height 162
drag, startPoint x: 773, startPoint y: 309, endPoint x: 775, endPoint y: 332, distance: 23.2
click at [775, 332] on div "8 9 10 11 12 13 14" at bounding box center [854, 323] width 162 height 23
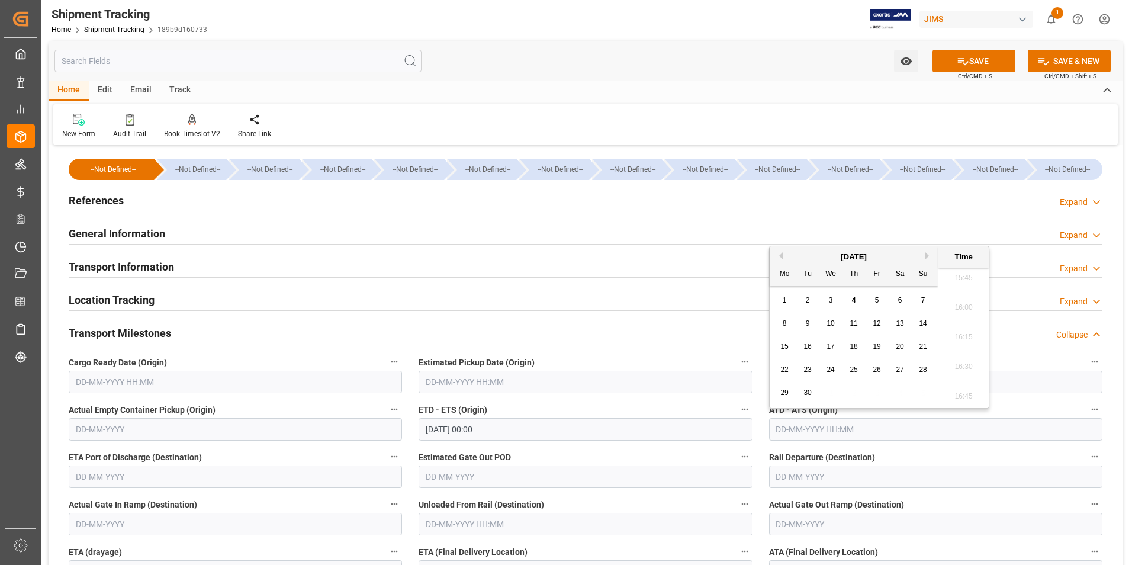
click at [832, 300] on span "3" at bounding box center [831, 300] width 4 height 8
type input "03-09-2025 00:00"
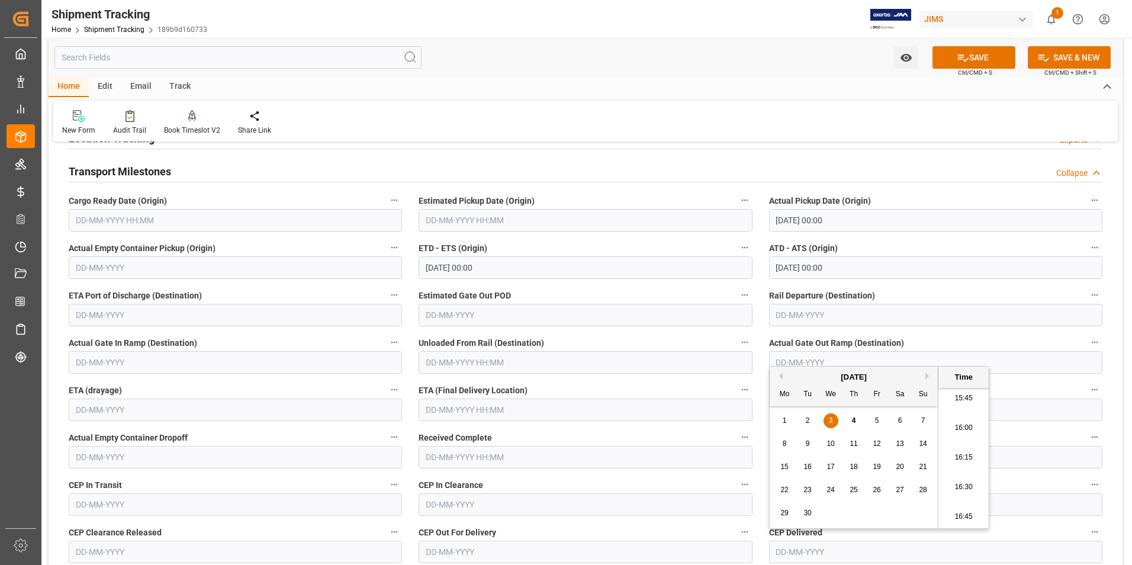
scroll to position [181, 0]
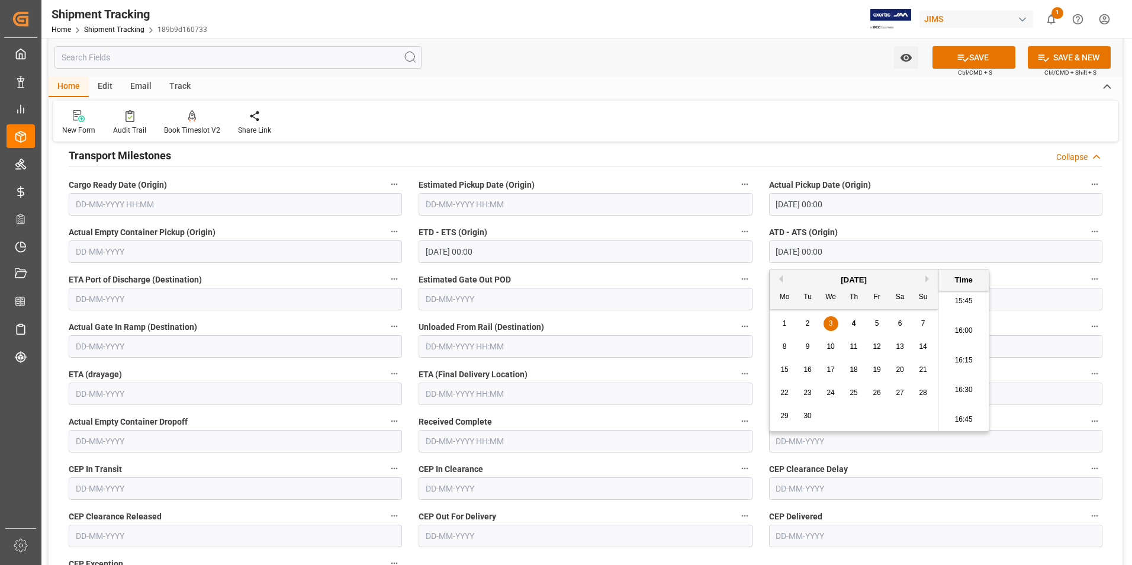
click at [462, 396] on input "text" at bounding box center [585, 394] width 333 height 23
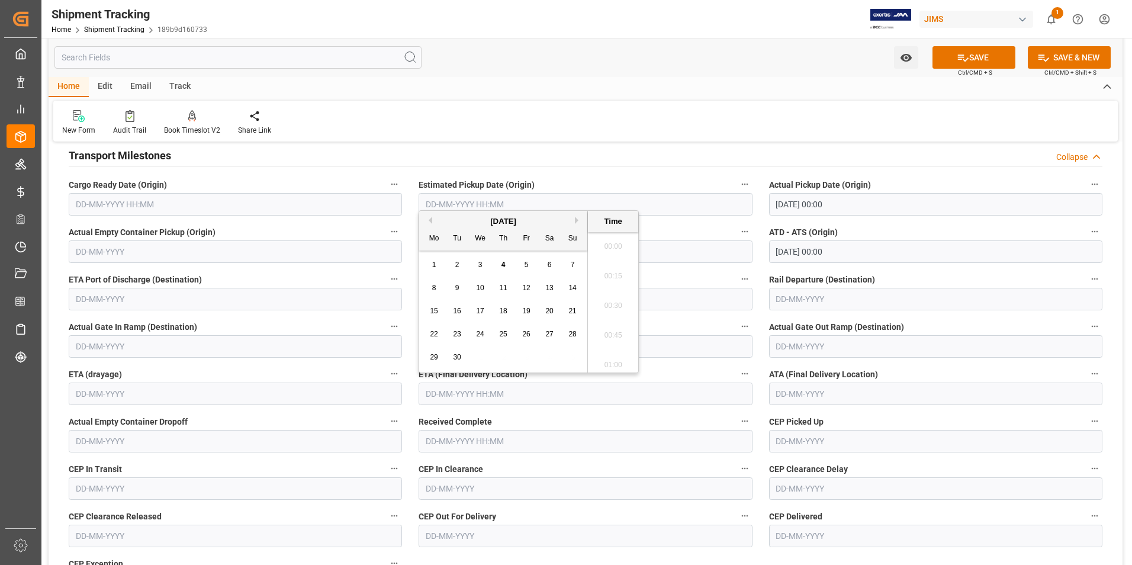
scroll to position [1869, 0]
click at [505, 262] on span "4" at bounding box center [504, 265] width 4 height 8
type input "04-09-2025 00:00"
click at [976, 59] on button "SAVE" at bounding box center [974, 57] width 83 height 23
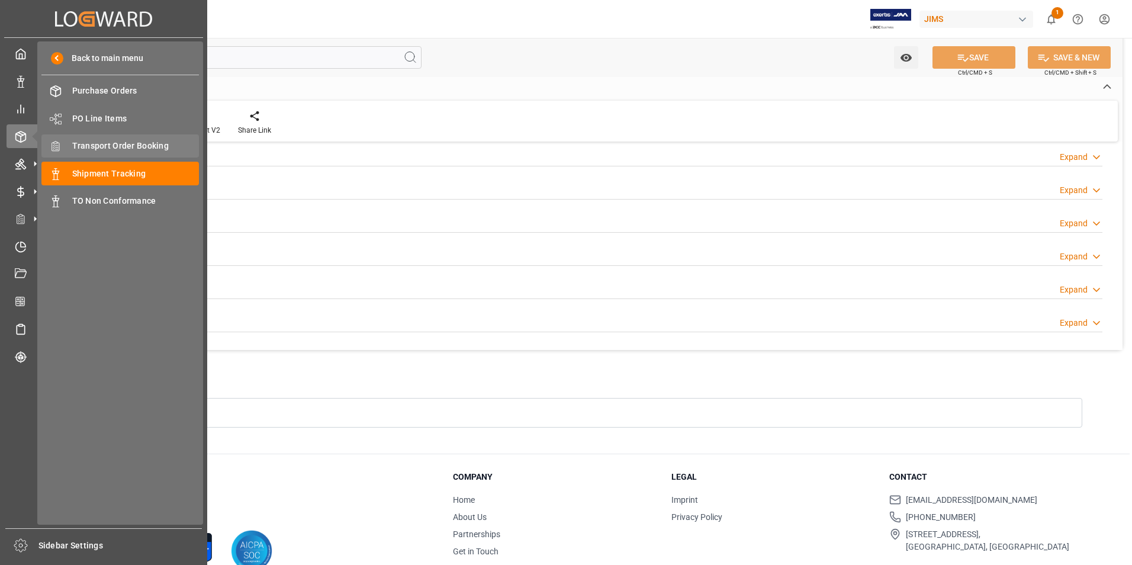
click at [108, 144] on span "Transport Order Booking" at bounding box center [135, 146] width 127 height 12
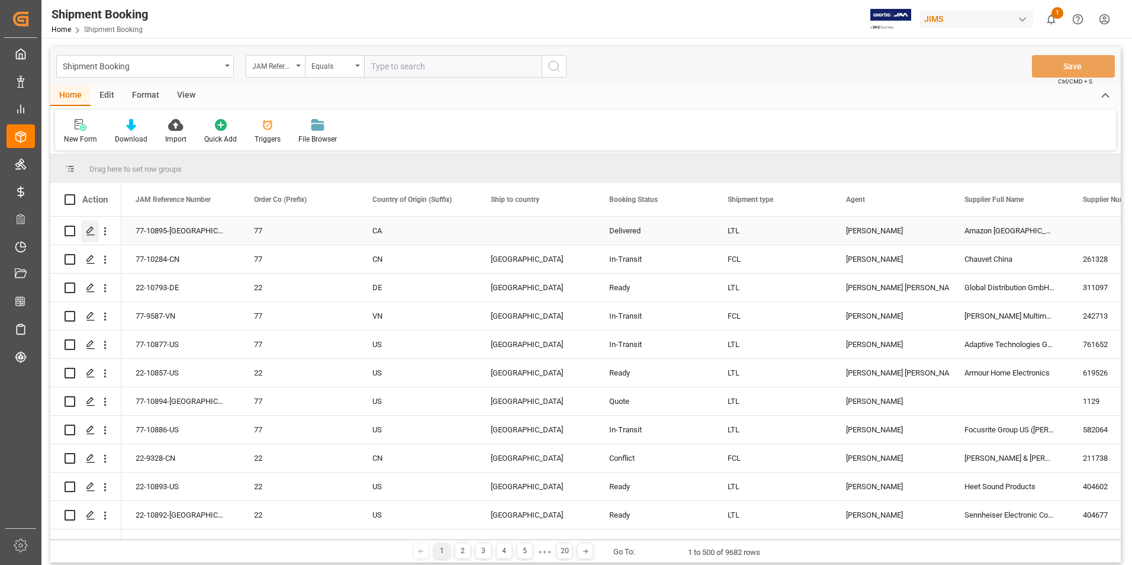
click at [94, 229] on icon "Press SPACE to select this row." at bounding box center [90, 230] width 9 height 9
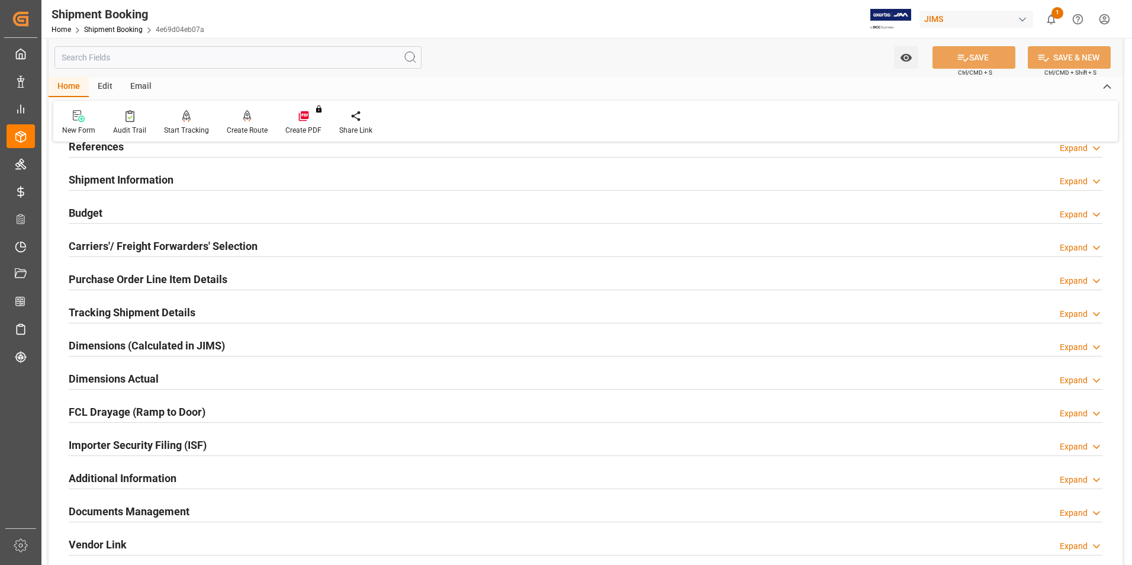
scroll to position [178, 0]
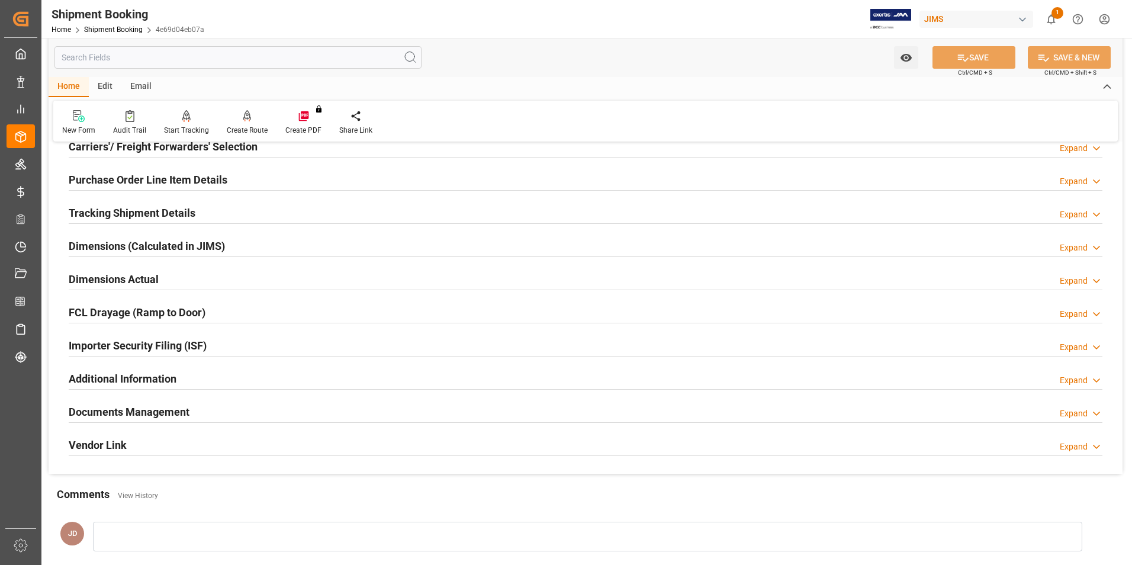
click at [123, 408] on h2 "Documents Management" at bounding box center [129, 412] width 121 height 16
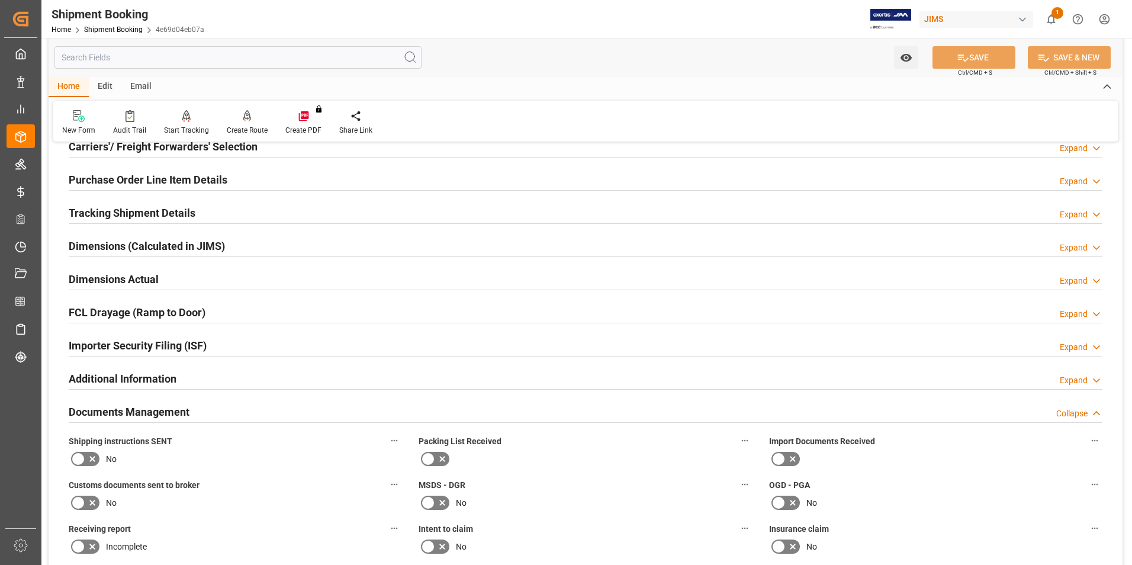
click at [788, 452] on icon at bounding box center [793, 459] width 14 height 14
click at [0, 0] on input "checkbox" at bounding box center [0, 0] width 0 height 0
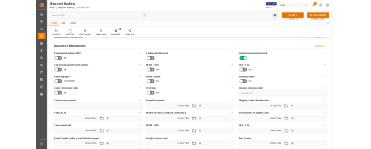
scroll to position [474, 0]
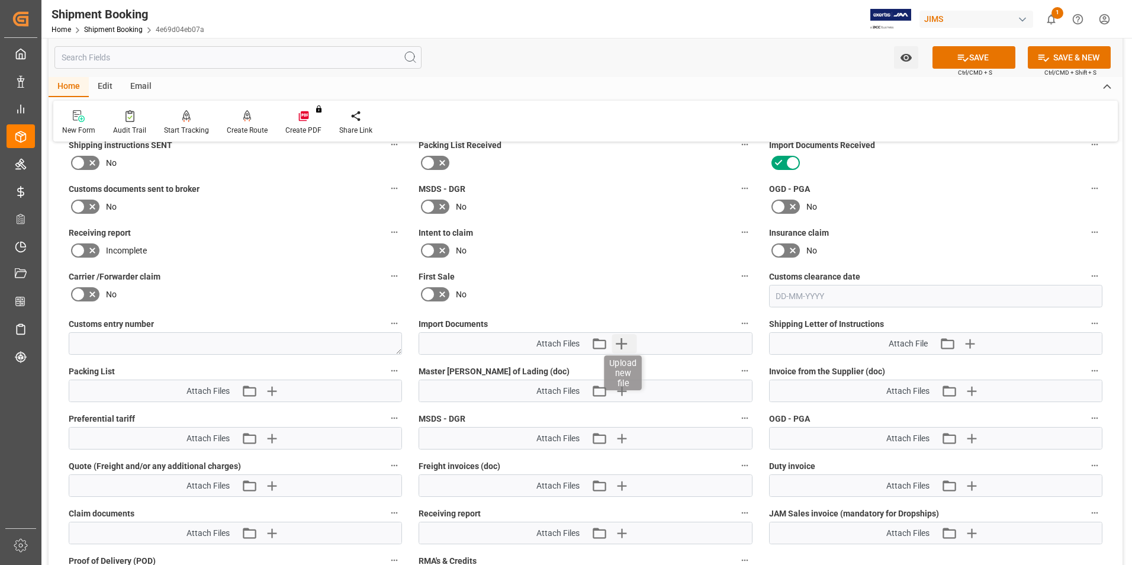
click at [622, 344] on icon "button" at bounding box center [621, 343] width 11 height 11
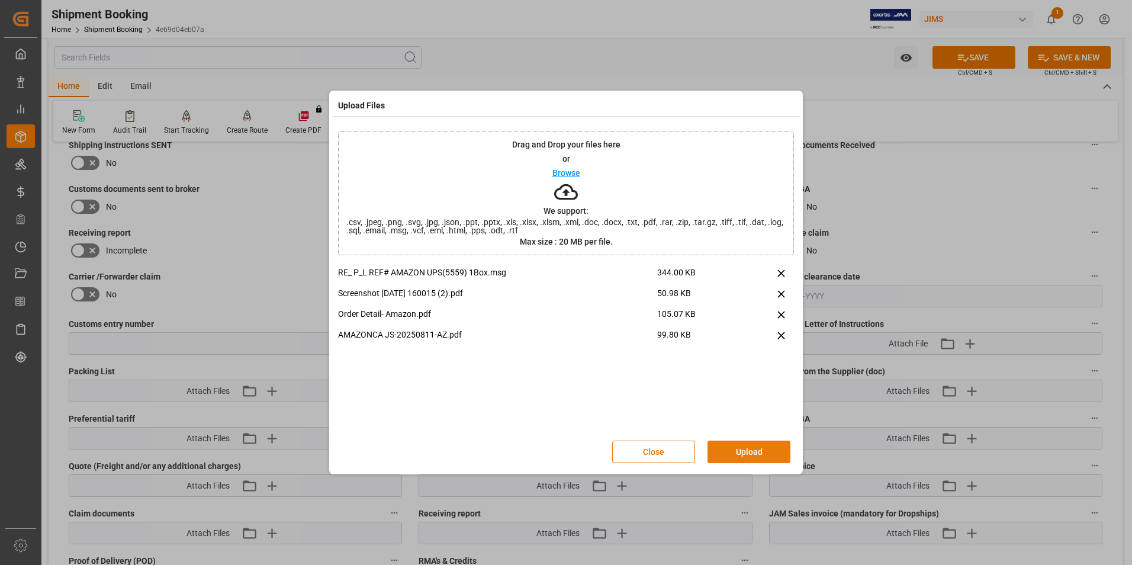
click at [741, 451] on button "Upload" at bounding box center [749, 452] width 83 height 23
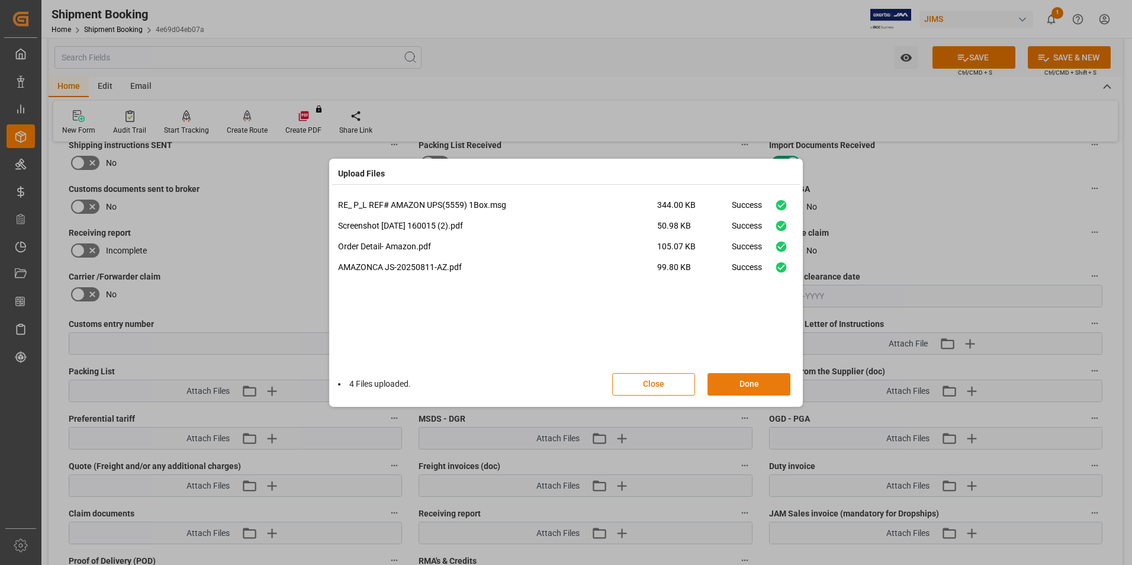
click at [735, 383] on button "Done" at bounding box center [749, 384] width 83 height 23
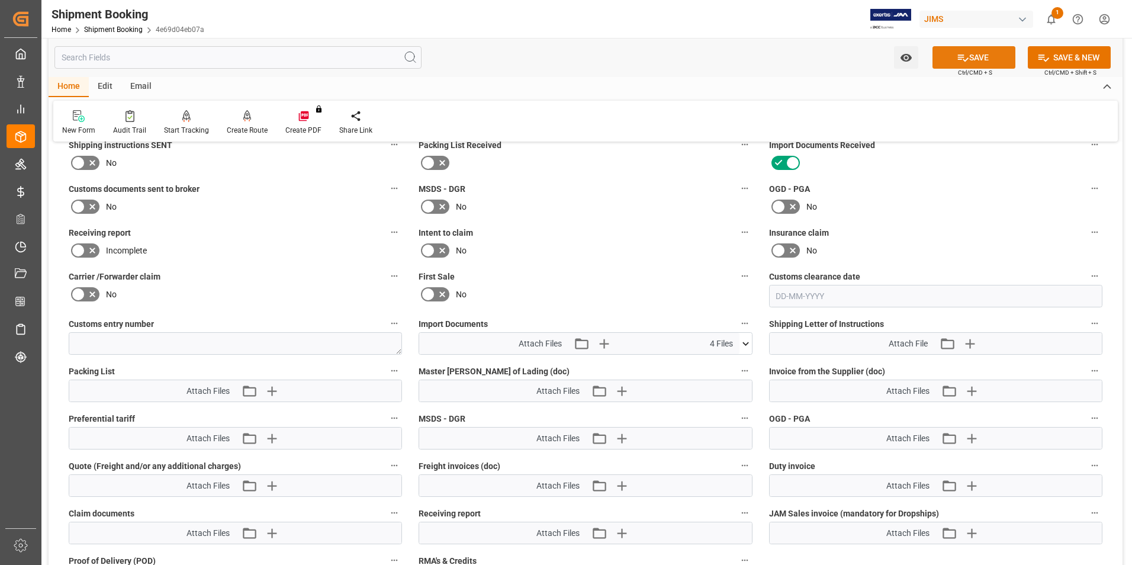
click at [971, 62] on button "SAVE" at bounding box center [974, 57] width 83 height 23
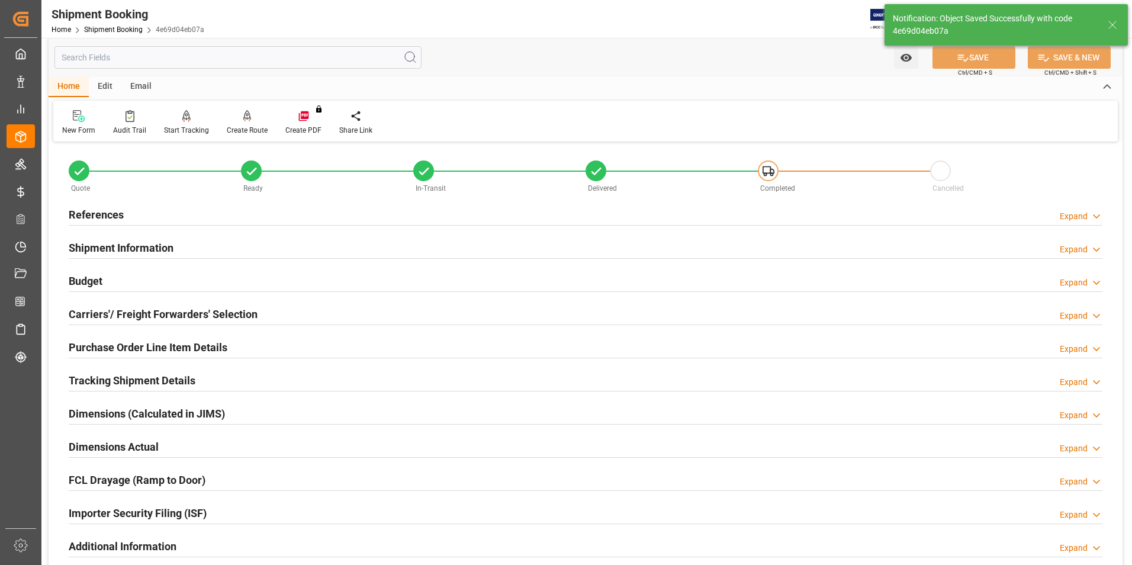
scroll to position [0, 0]
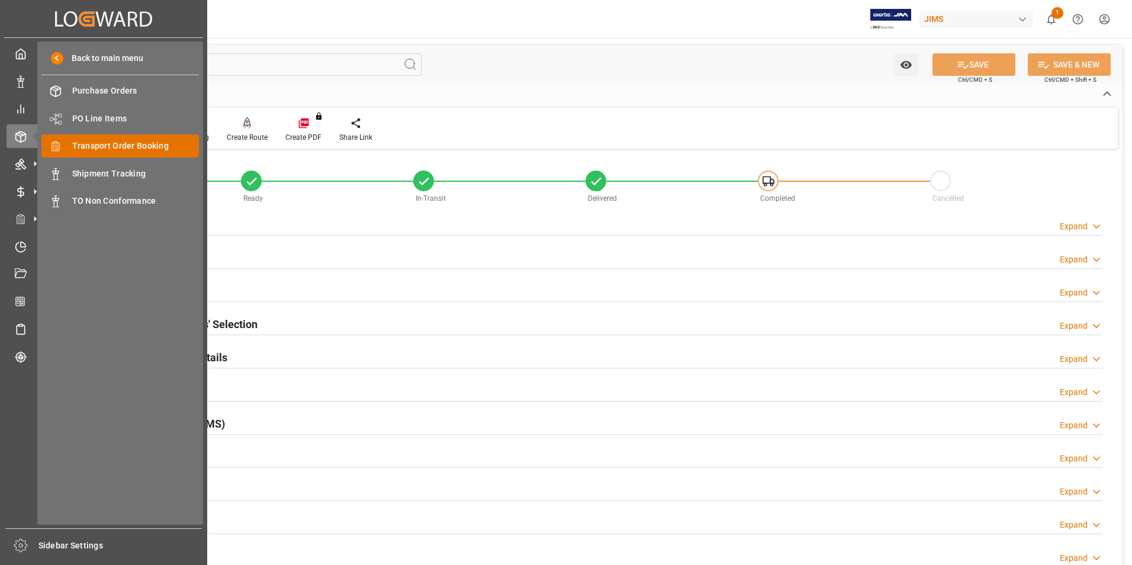
click at [152, 143] on span "Transport Order Booking" at bounding box center [135, 146] width 127 height 12
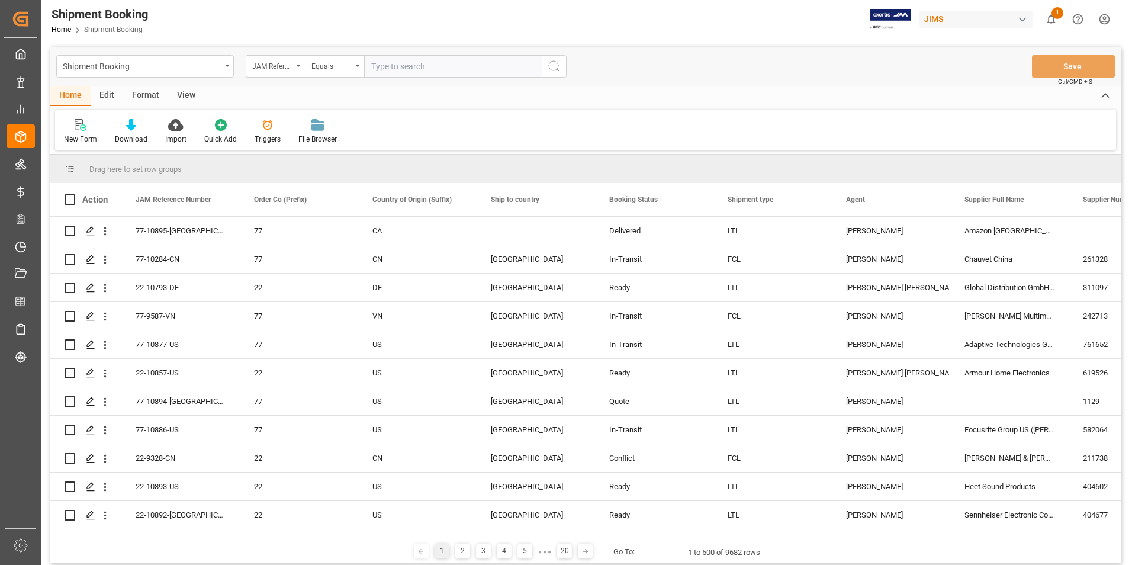
click at [420, 70] on input "text" at bounding box center [453, 66] width 178 height 23
paste input "77-10819-[GEOGRAPHIC_DATA]"
type input "77-10819-[GEOGRAPHIC_DATA]"
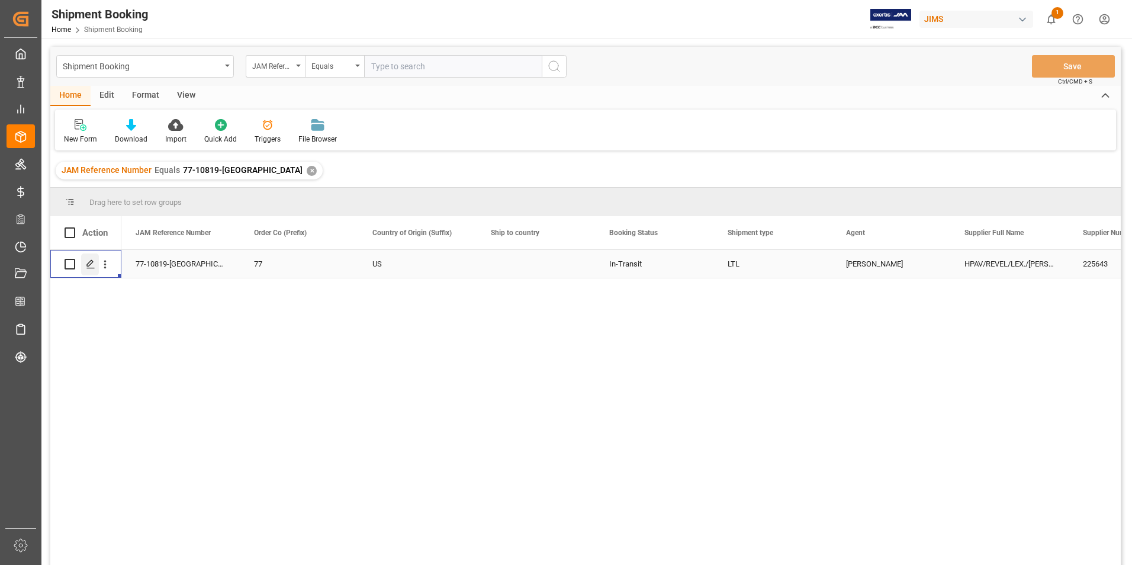
click at [88, 264] on polygon "Press SPACE to select this row." at bounding box center [90, 264] width 6 height 6
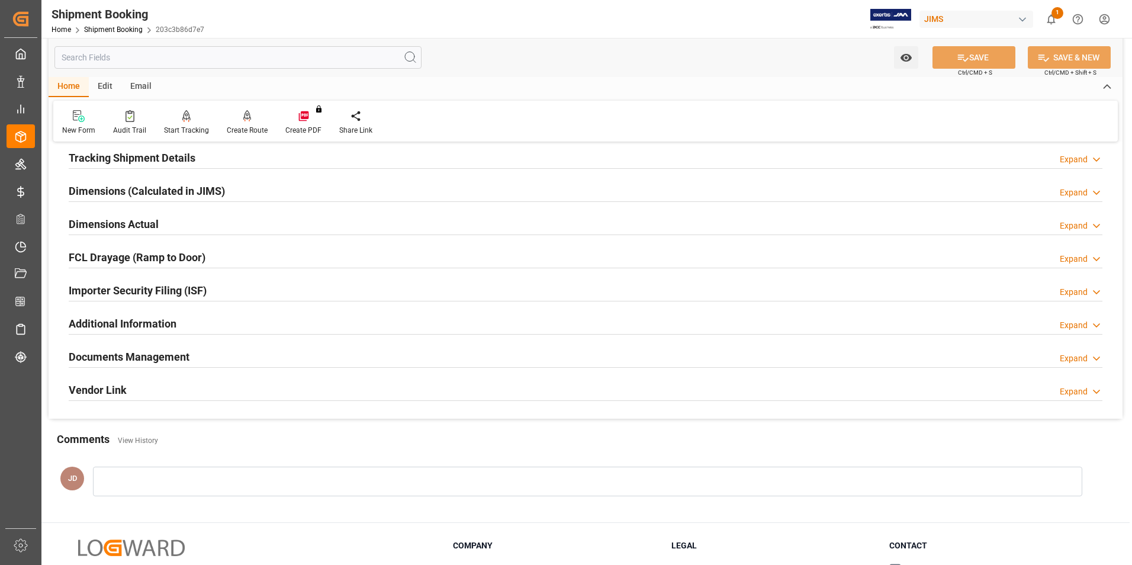
scroll to position [237, 0]
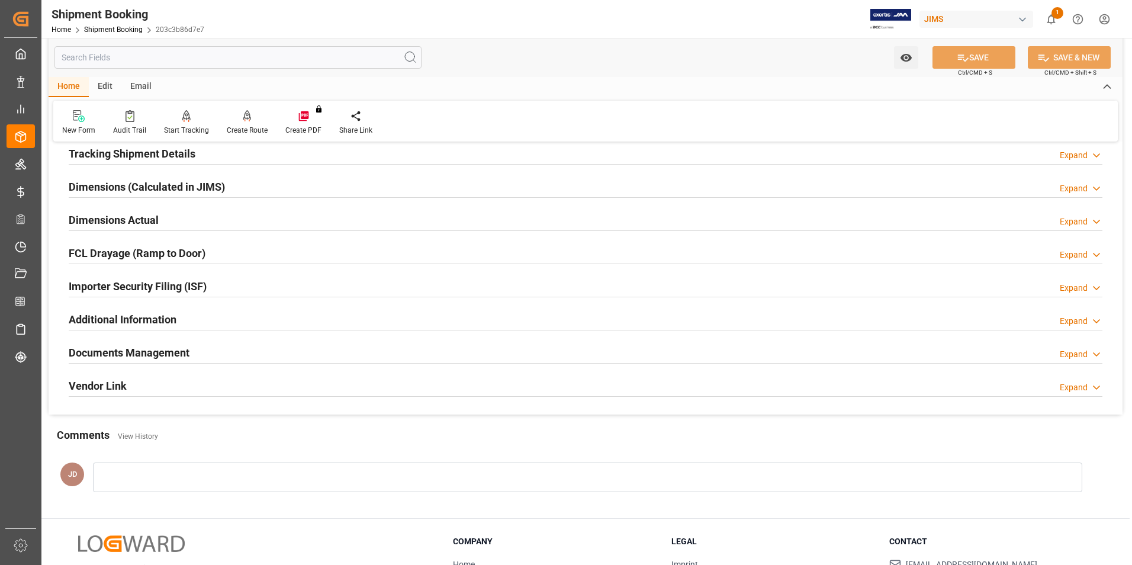
click at [149, 354] on h2 "Documents Management" at bounding box center [129, 353] width 121 height 16
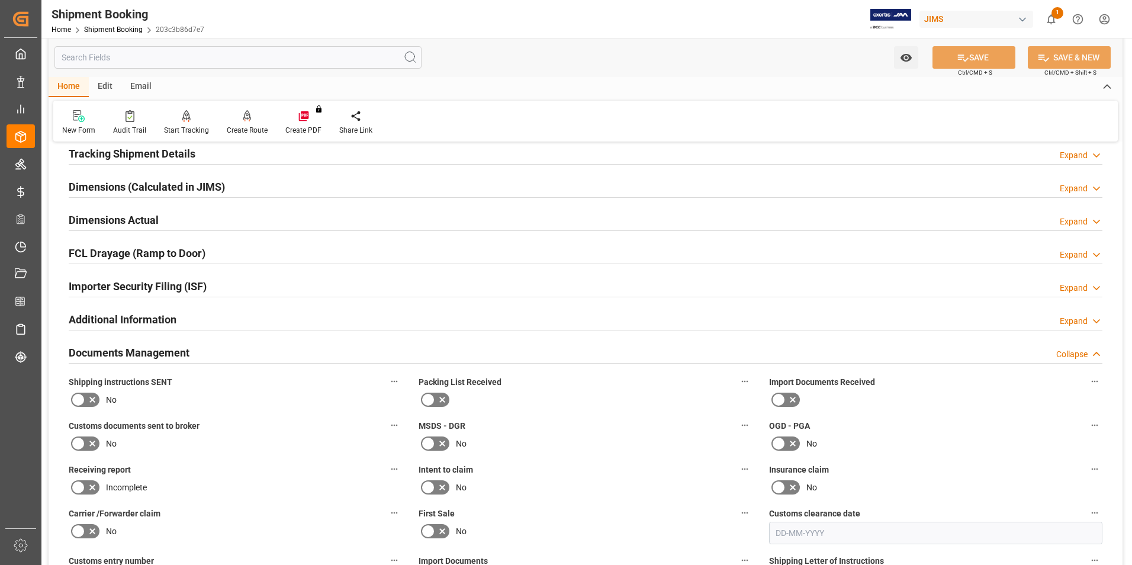
click at [783, 393] on icon at bounding box center [779, 400] width 14 height 14
click at [0, 0] on input "checkbox" at bounding box center [0, 0] width 0 height 0
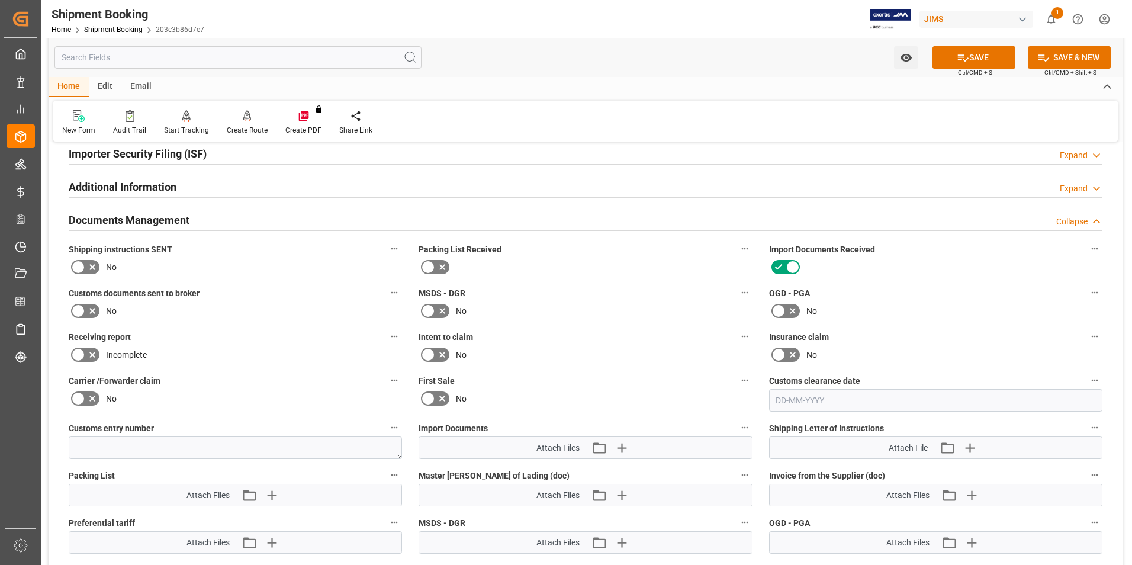
scroll to position [415, 0]
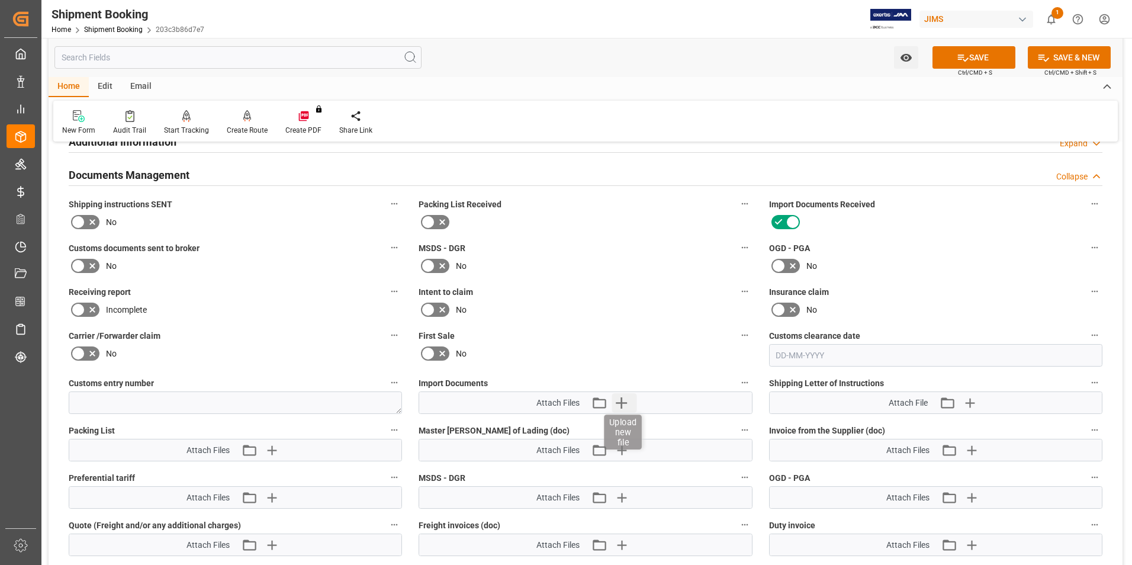
click at [620, 402] on icon "button" at bounding box center [621, 402] width 11 height 11
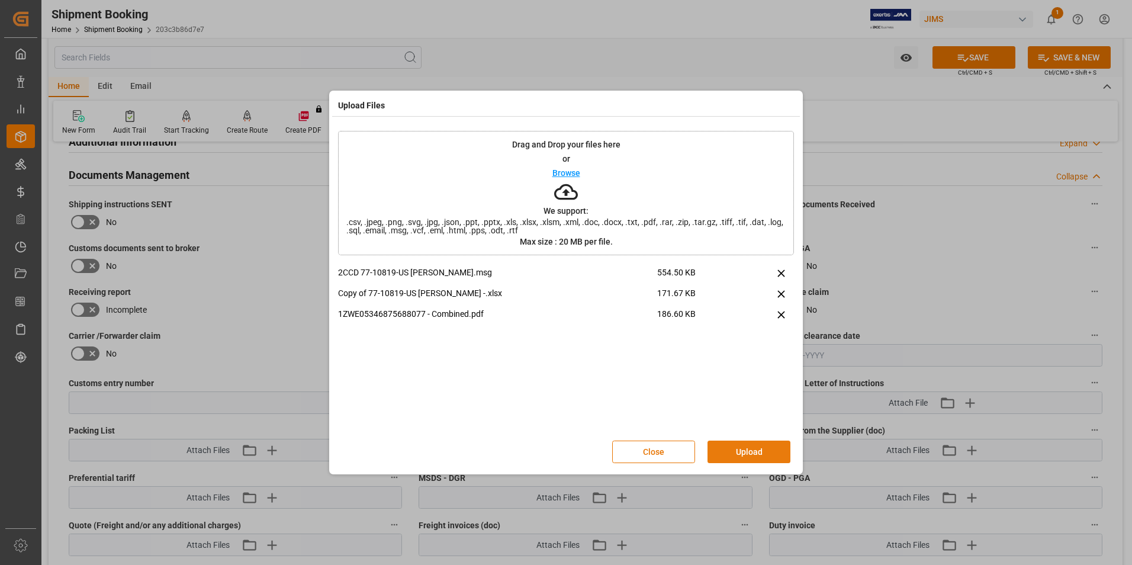
click at [756, 454] on button "Upload" at bounding box center [749, 452] width 83 height 23
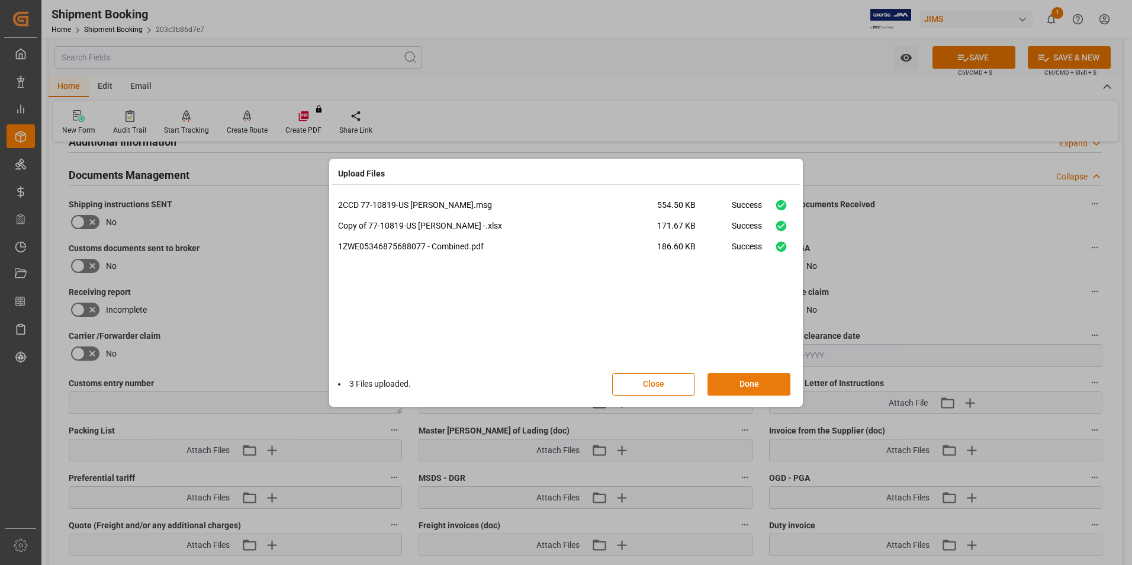
click at [782, 384] on button "Done" at bounding box center [749, 384] width 83 height 23
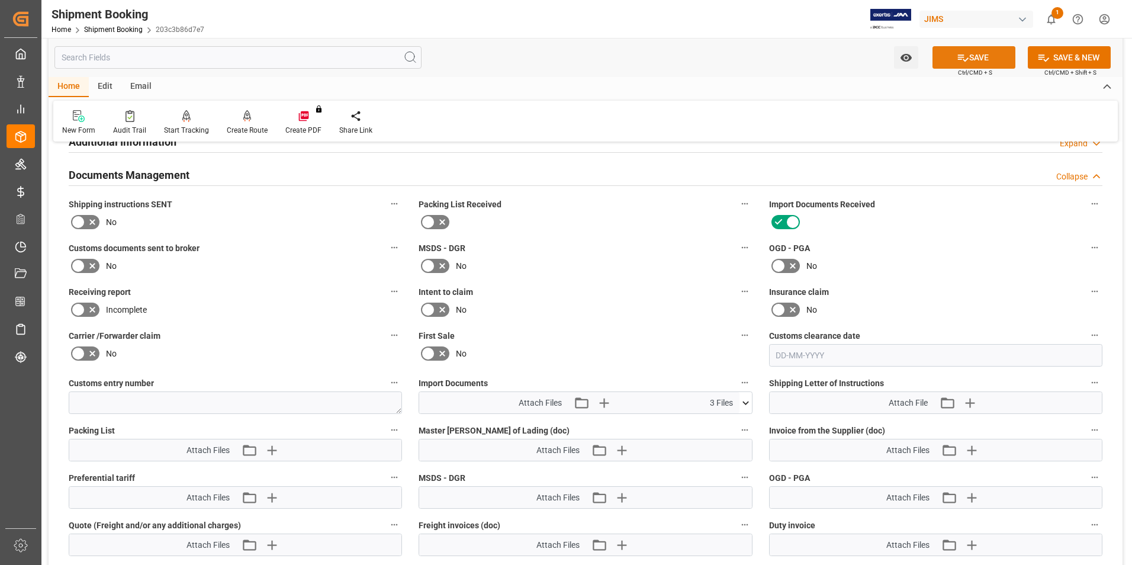
click at [982, 59] on button "SAVE" at bounding box center [974, 57] width 83 height 23
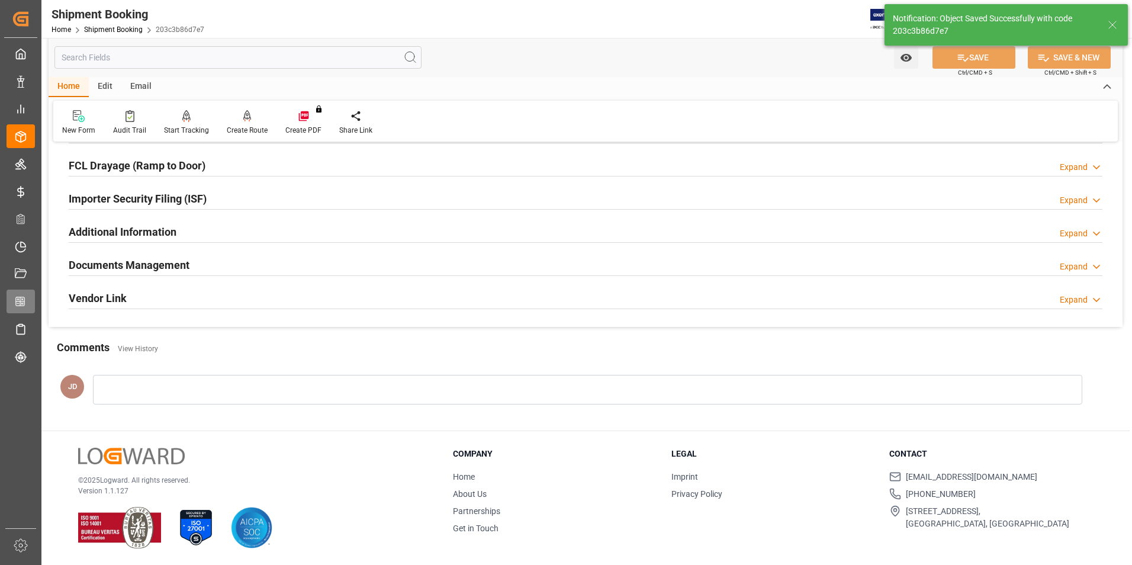
scroll to position [324, 0]
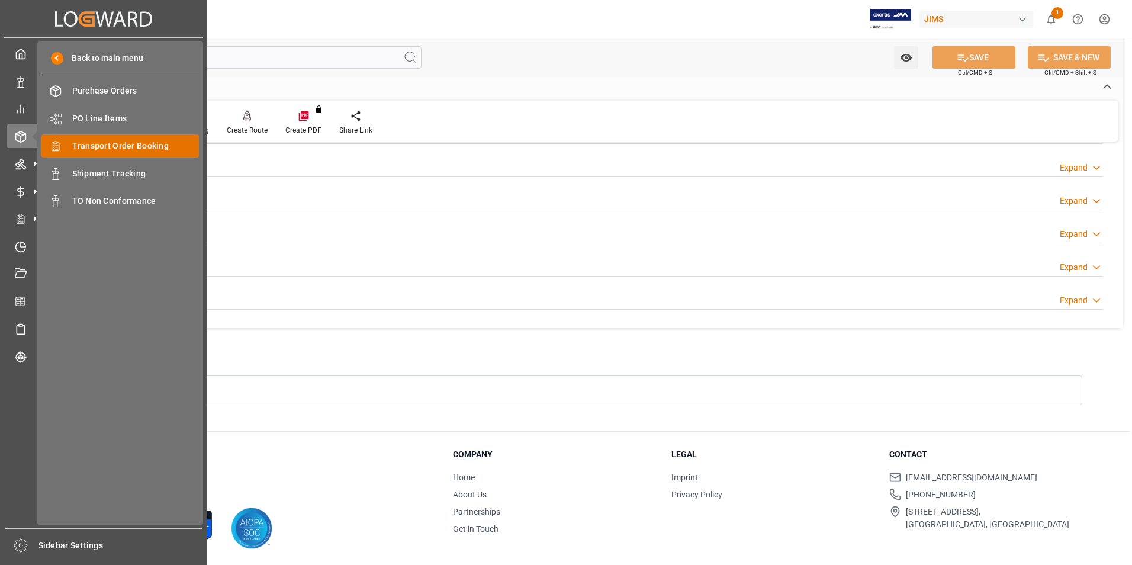
click at [135, 147] on span "Transport Order Booking" at bounding box center [135, 146] width 127 height 12
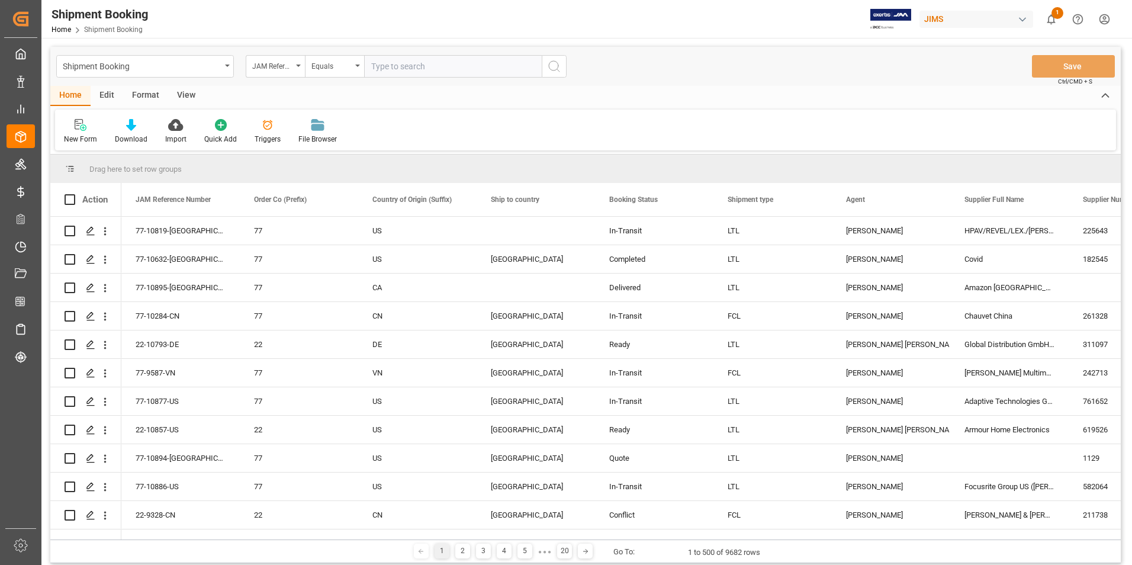
click at [455, 68] on input "text" at bounding box center [453, 66] width 178 height 23
type input "77-10866-[GEOGRAPHIC_DATA]"
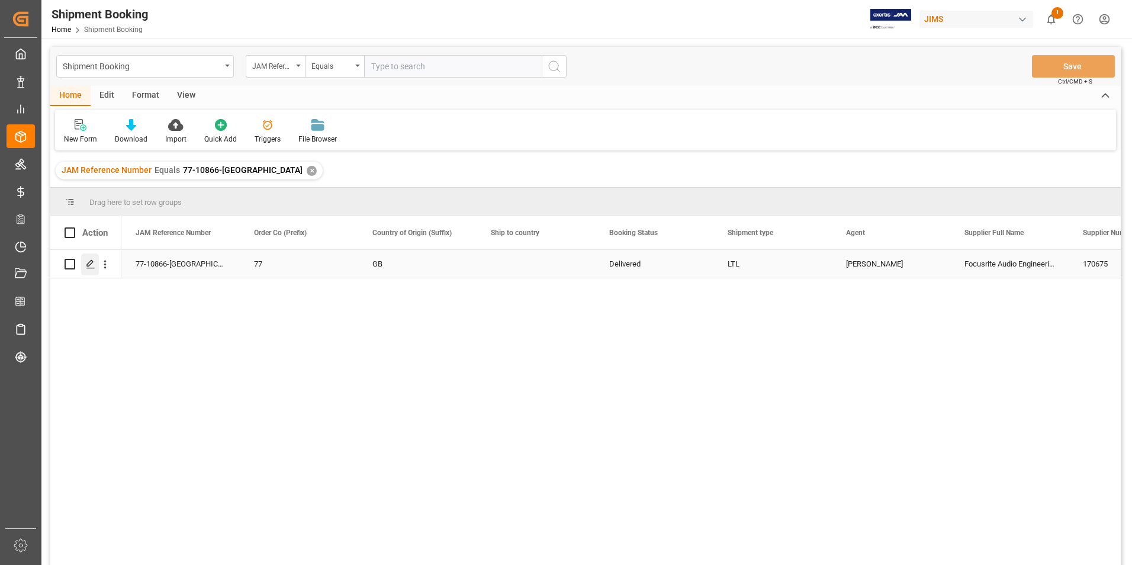
click at [92, 261] on polygon "Press SPACE to select this row." at bounding box center [90, 264] width 6 height 6
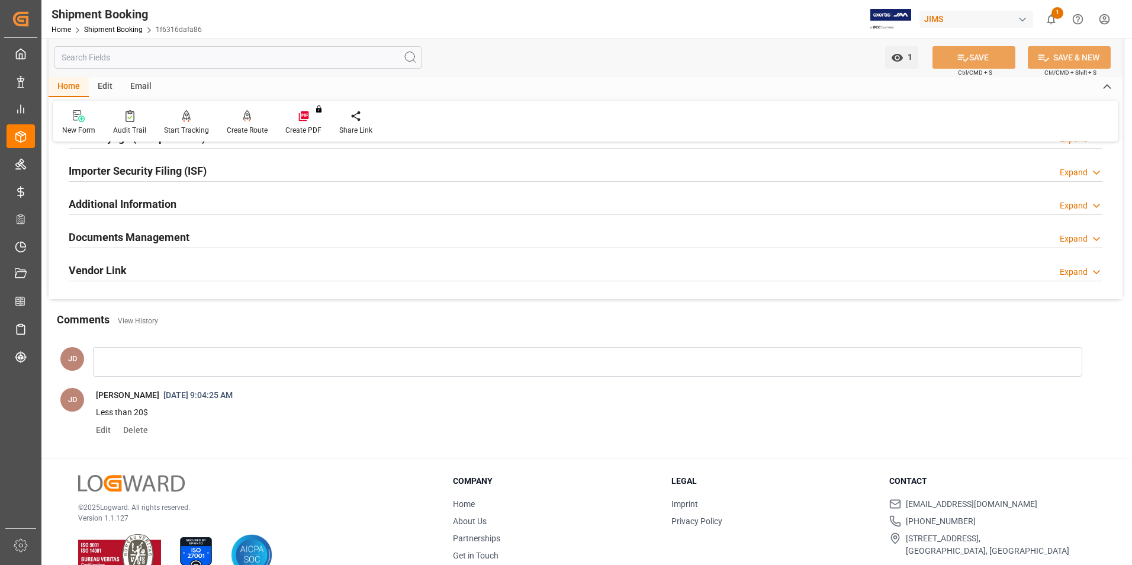
scroll to position [355, 0]
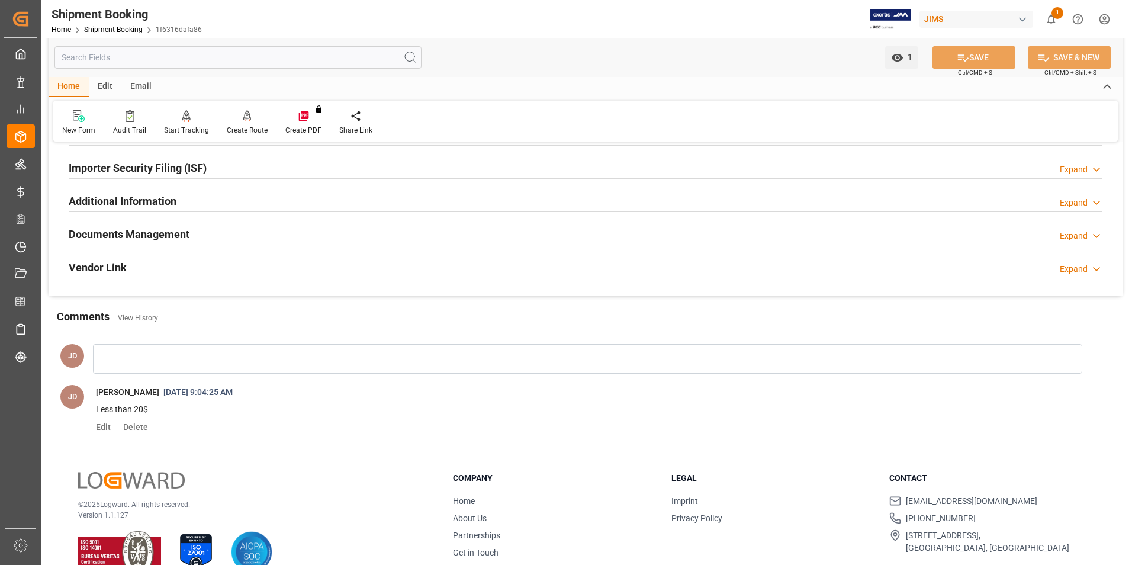
click at [159, 233] on h2 "Documents Management" at bounding box center [129, 234] width 121 height 16
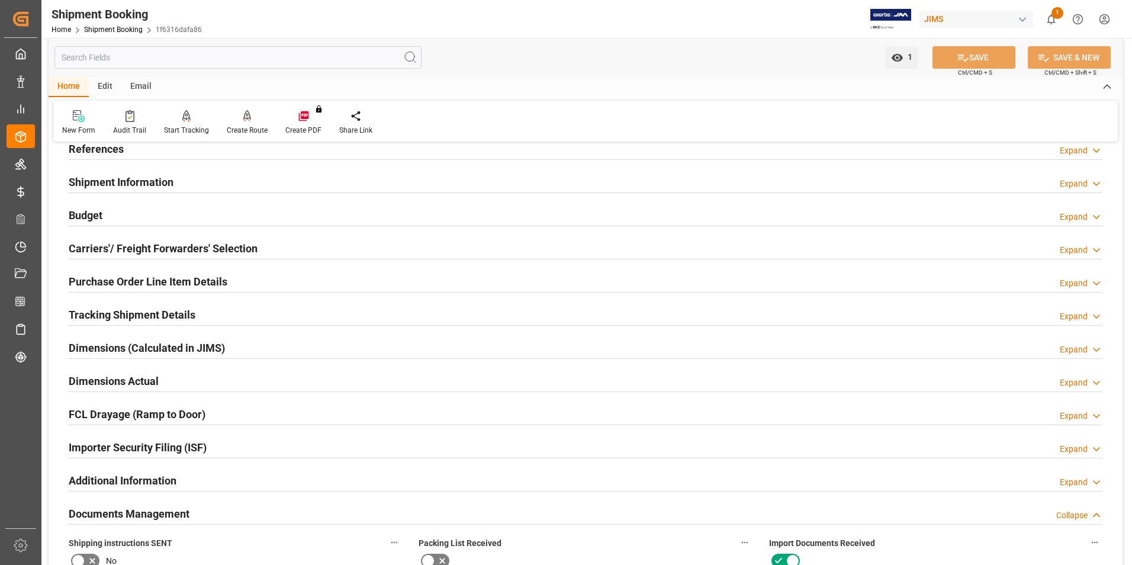
scroll to position [59, 0]
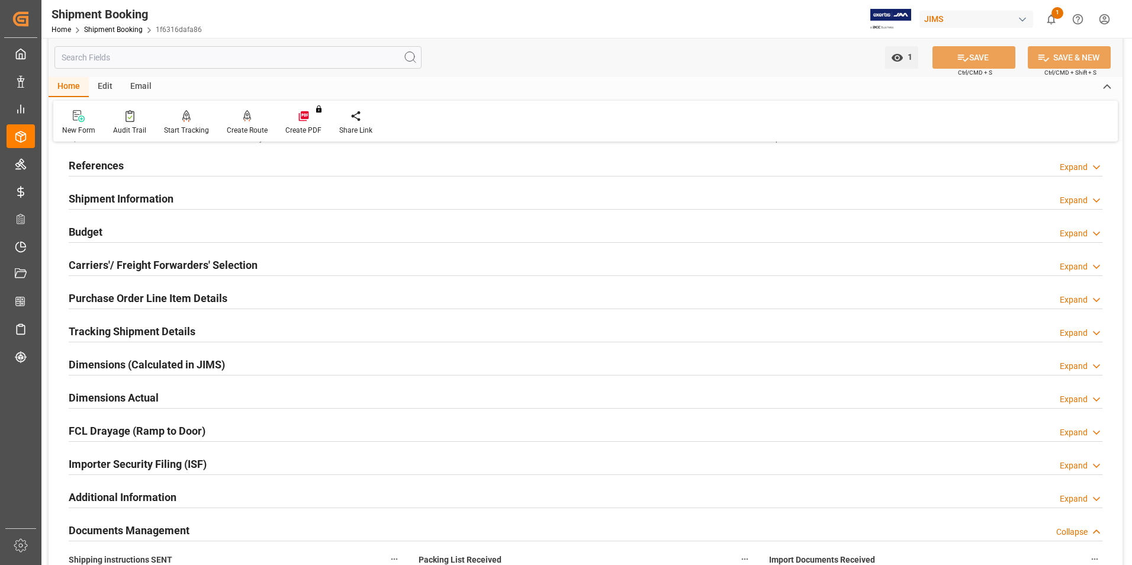
click at [123, 297] on h2 "Purchase Order Line Item Details" at bounding box center [148, 298] width 159 height 16
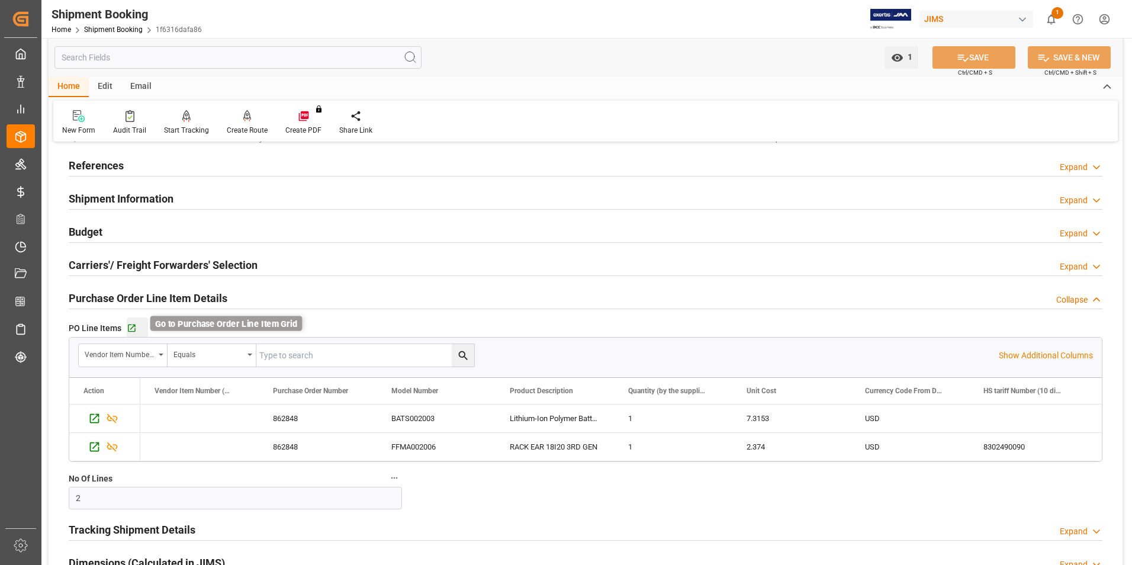
click at [129, 323] on icon "button" at bounding box center [132, 328] width 10 height 10
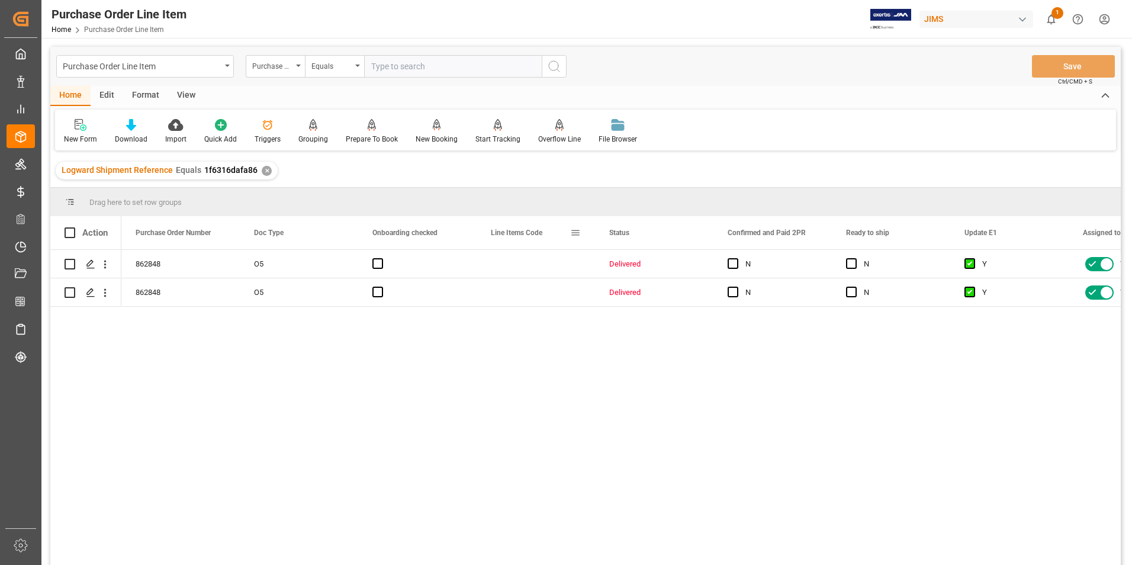
click at [574, 232] on span at bounding box center [575, 232] width 11 height 11
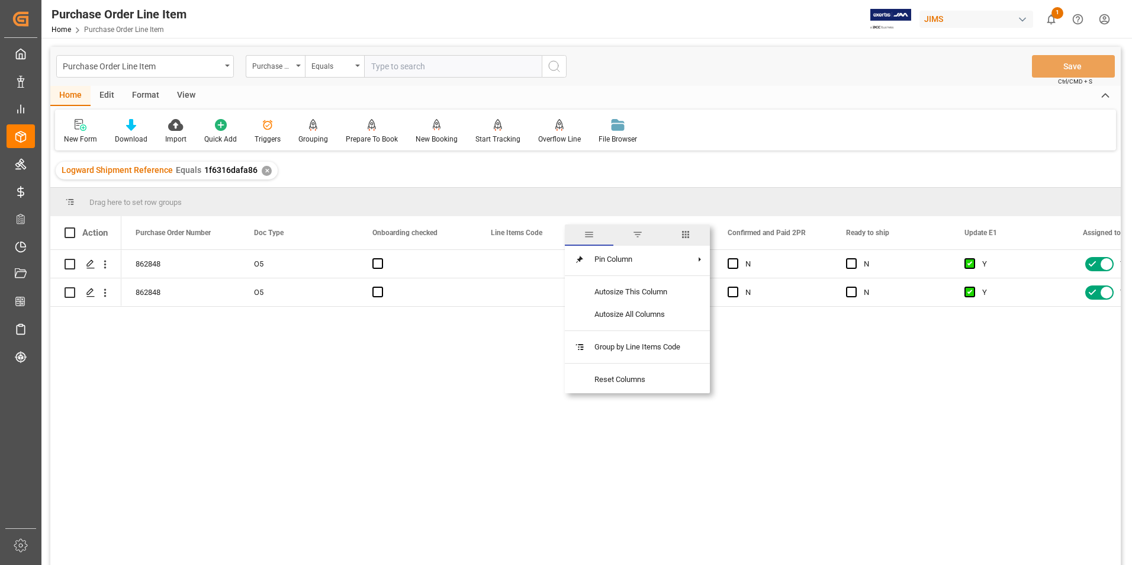
click at [685, 232] on span "columns" at bounding box center [685, 234] width 11 height 11
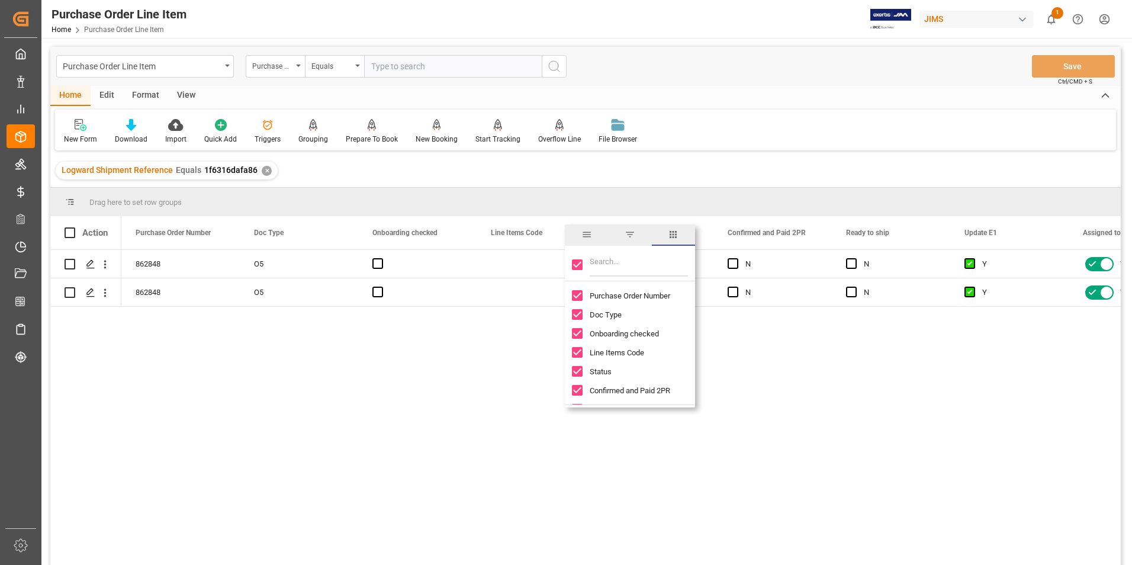
click at [576, 265] on input "Toggle Select All Columns" at bounding box center [577, 264] width 11 height 11
checkbox input "false"
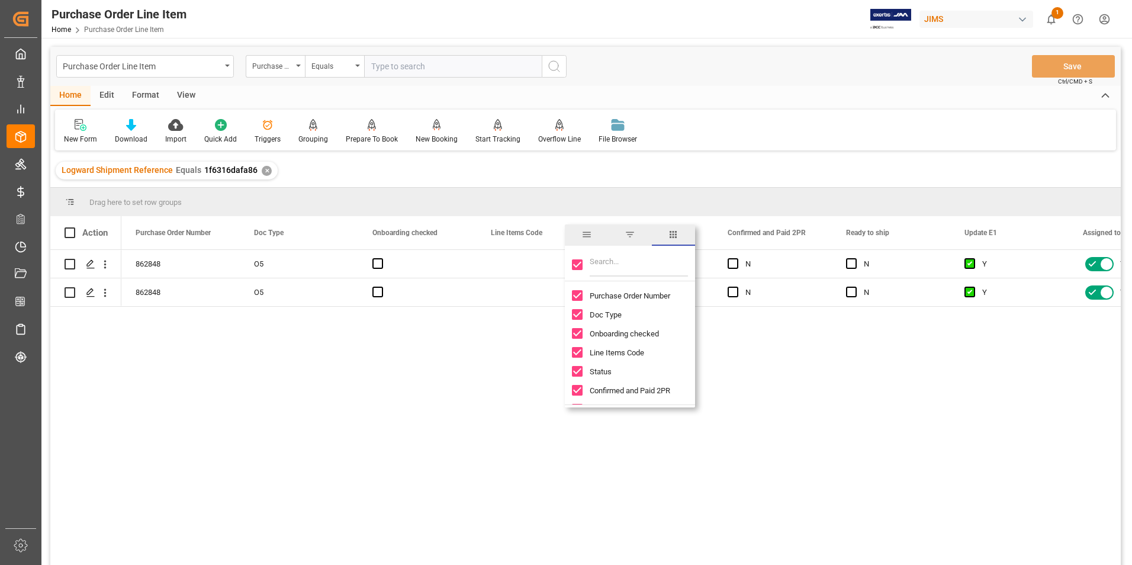
checkbox input "false"
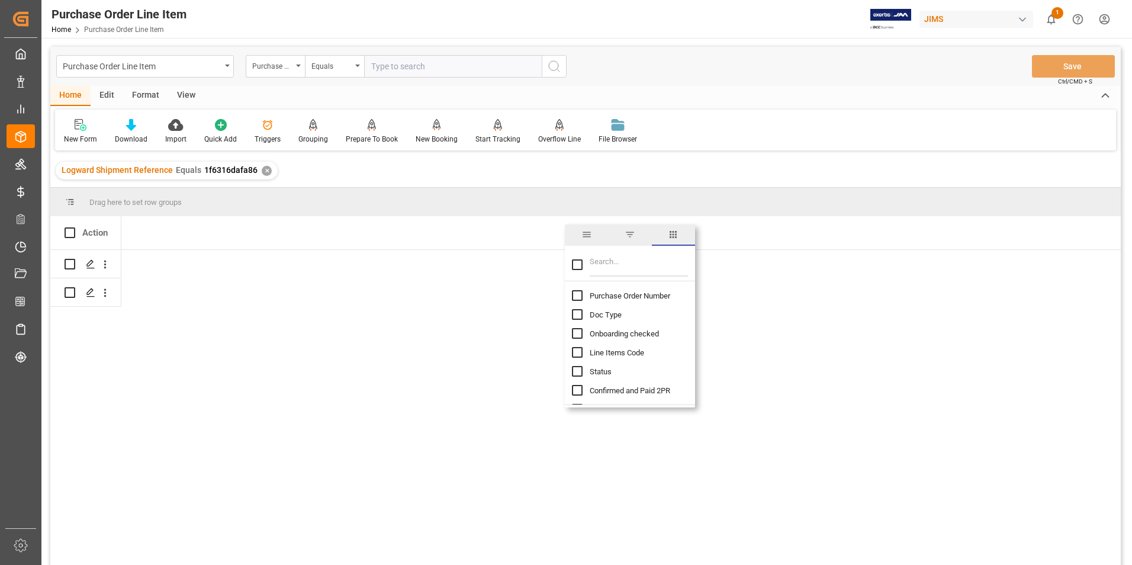
click at [582, 295] on input "Purchase Order Number column toggle visibility (hidden)" at bounding box center [577, 295] width 11 height 11
checkbox input "true"
checkbox input "false"
click at [613, 266] on input "Filter Columns Input" at bounding box center [639, 265] width 98 height 24
type input "incoterm"
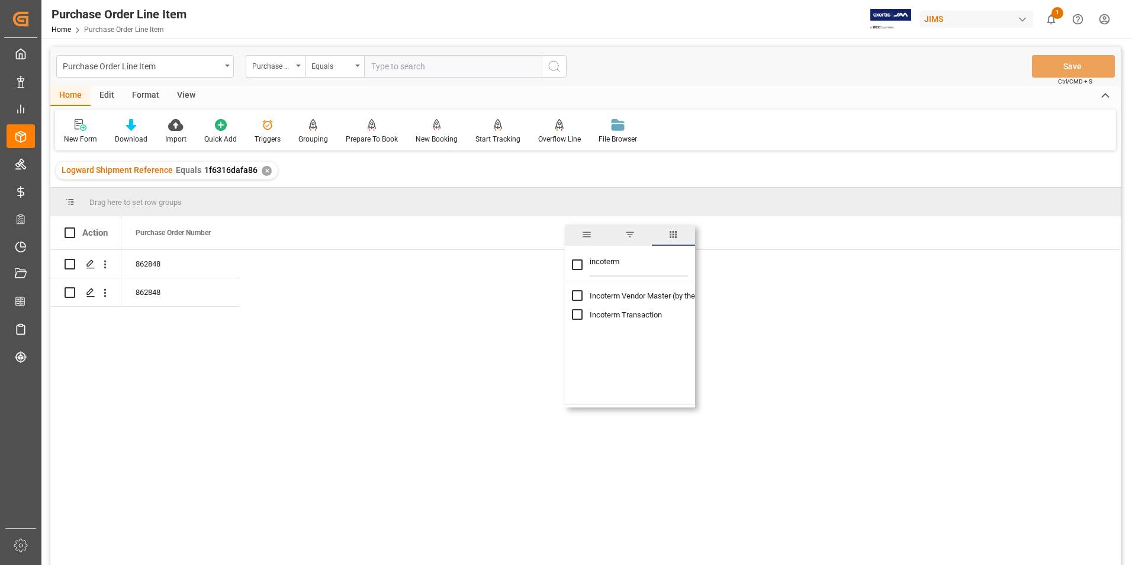
checkbox input "true"
click at [459, 381] on div "862848 EXW High Wycombe GB DDP Jam Mtl 862848 [GEOGRAPHIC_DATA] DDP Jam Mtl" at bounding box center [621, 411] width 1000 height 323
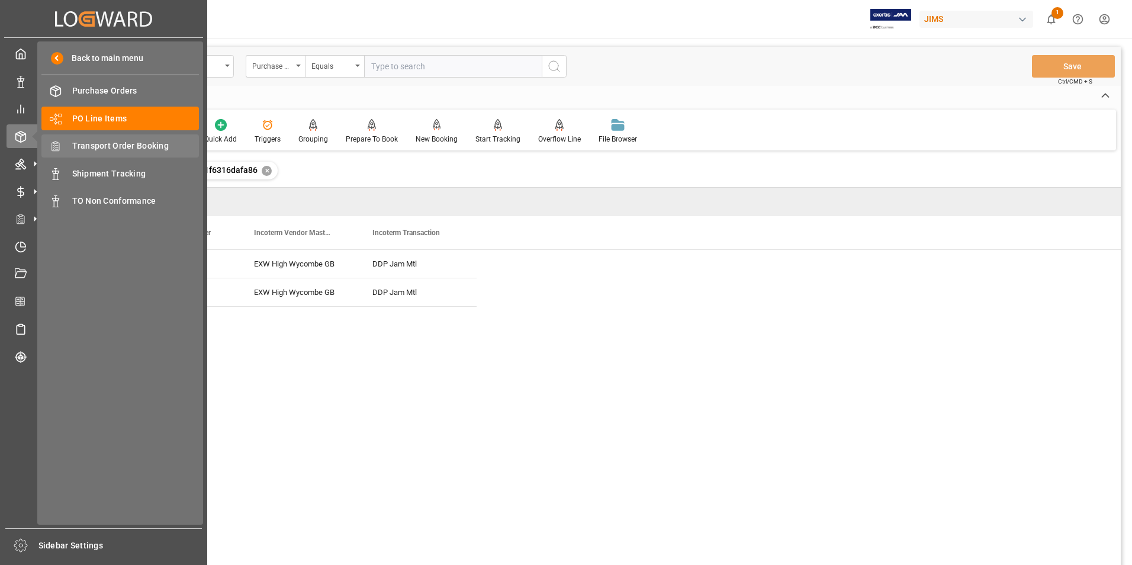
click at [131, 144] on span "Transport Order Booking" at bounding box center [135, 146] width 127 height 12
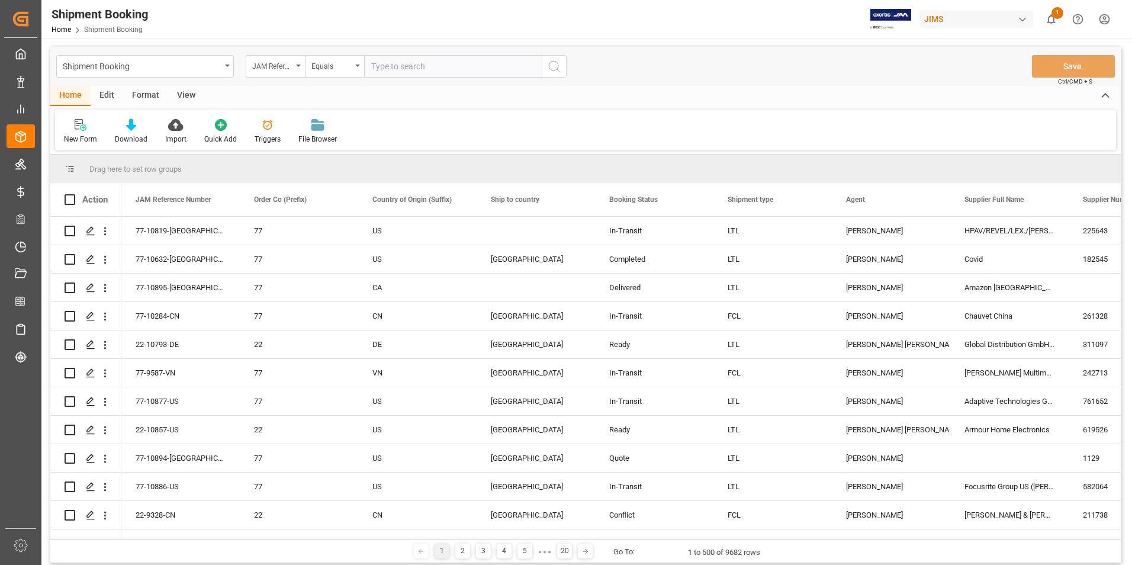
click at [435, 68] on input "text" at bounding box center [453, 66] width 178 height 23
type input "77-10866-[GEOGRAPHIC_DATA]"
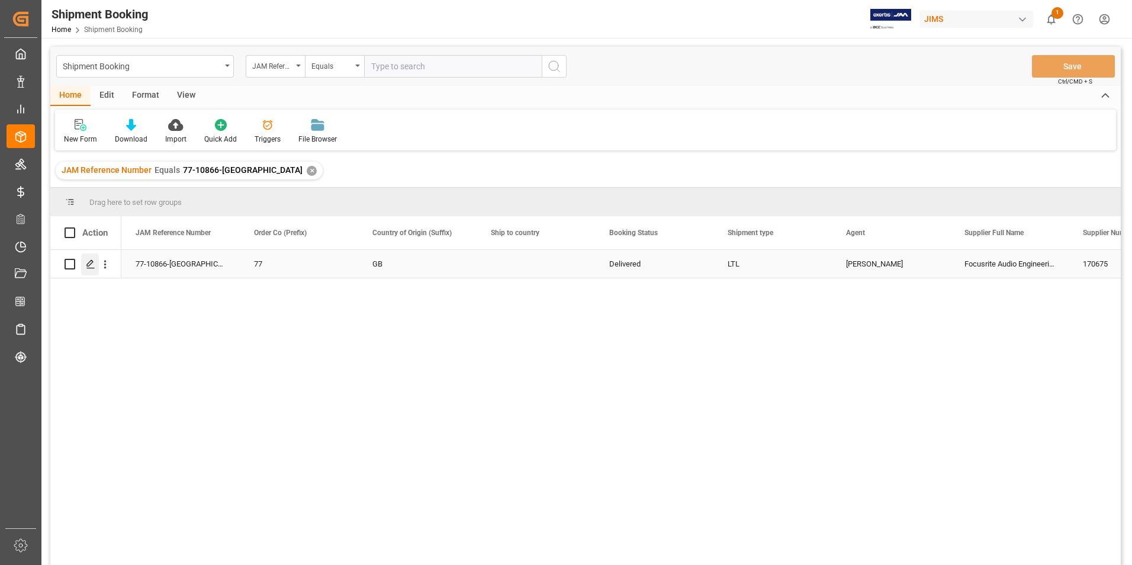
click at [94, 266] on icon "Press SPACE to select this row." at bounding box center [90, 263] width 9 height 9
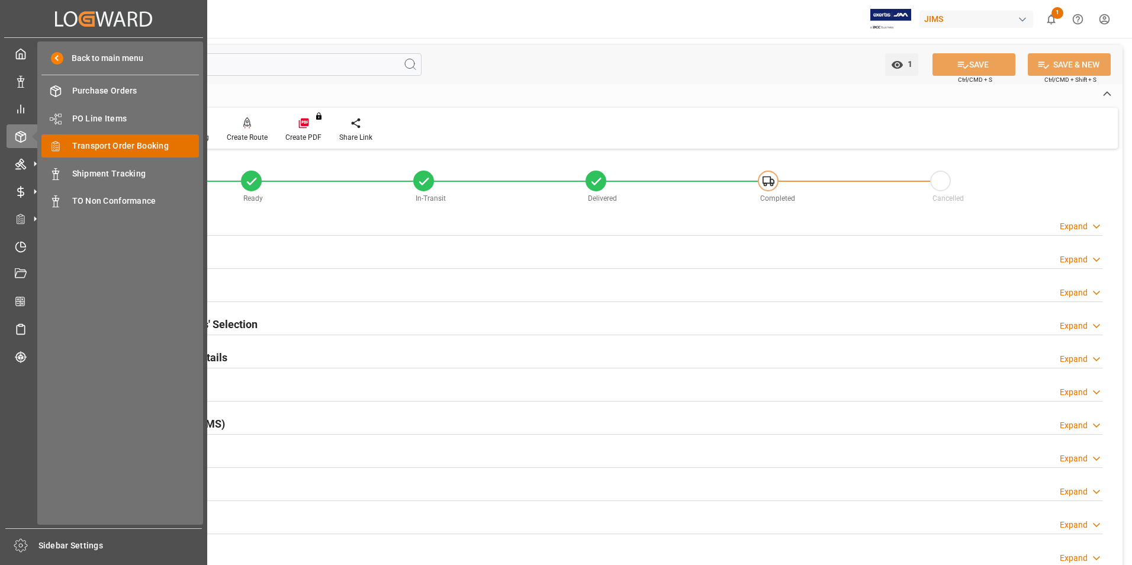
click at [121, 142] on span "Transport Order Booking" at bounding box center [135, 146] width 127 height 12
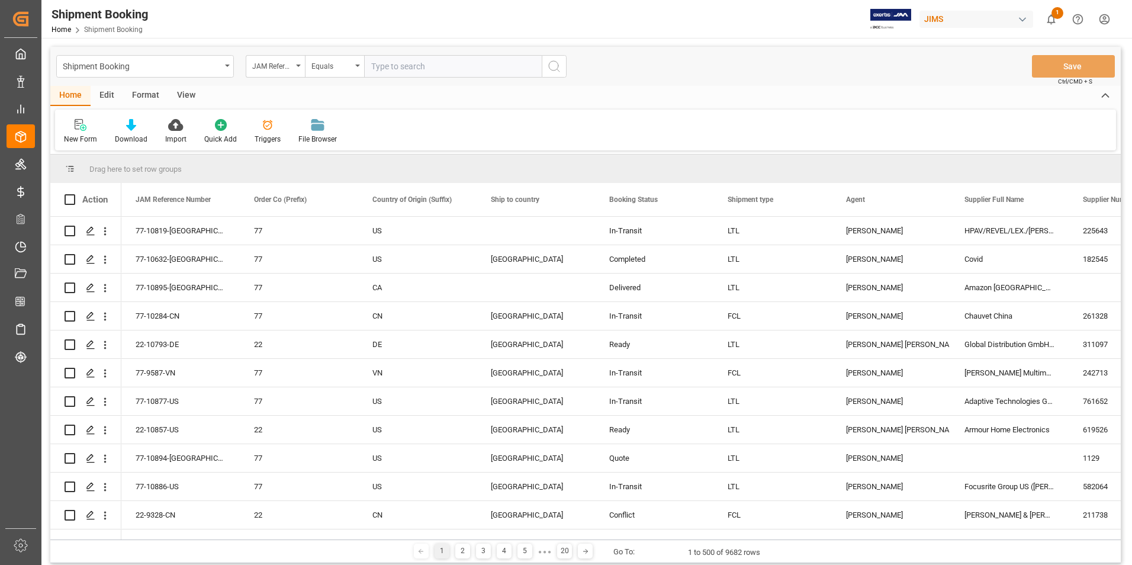
click at [467, 71] on input "text" at bounding box center [453, 66] width 178 height 23
type input "77-10804-[GEOGRAPHIC_DATA]"
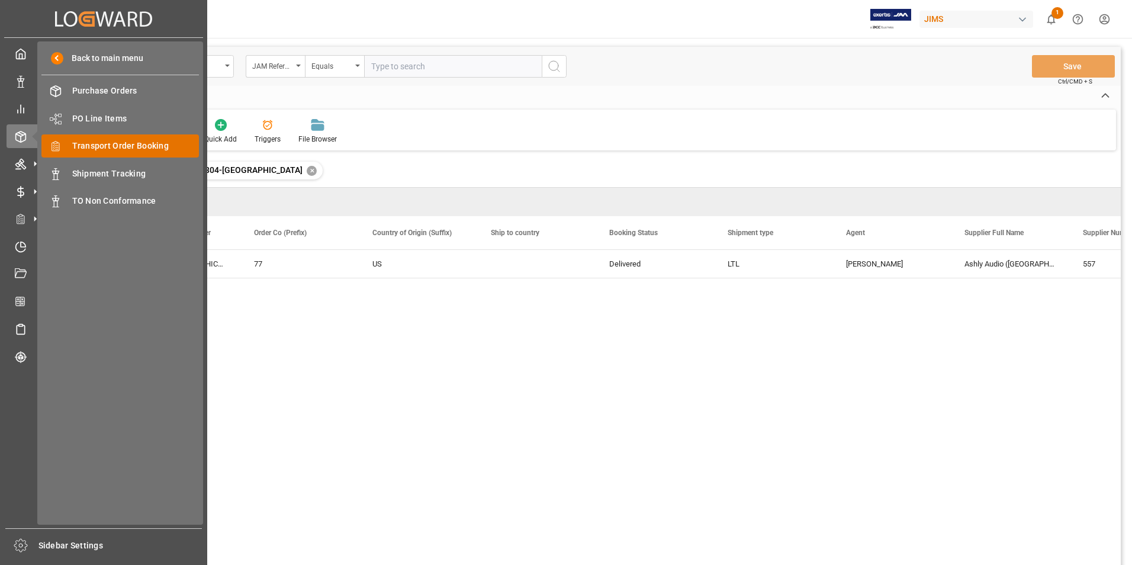
click at [153, 145] on span "Transport Order Booking" at bounding box center [135, 146] width 127 height 12
